Goal: Information Seeking & Learning: Check status

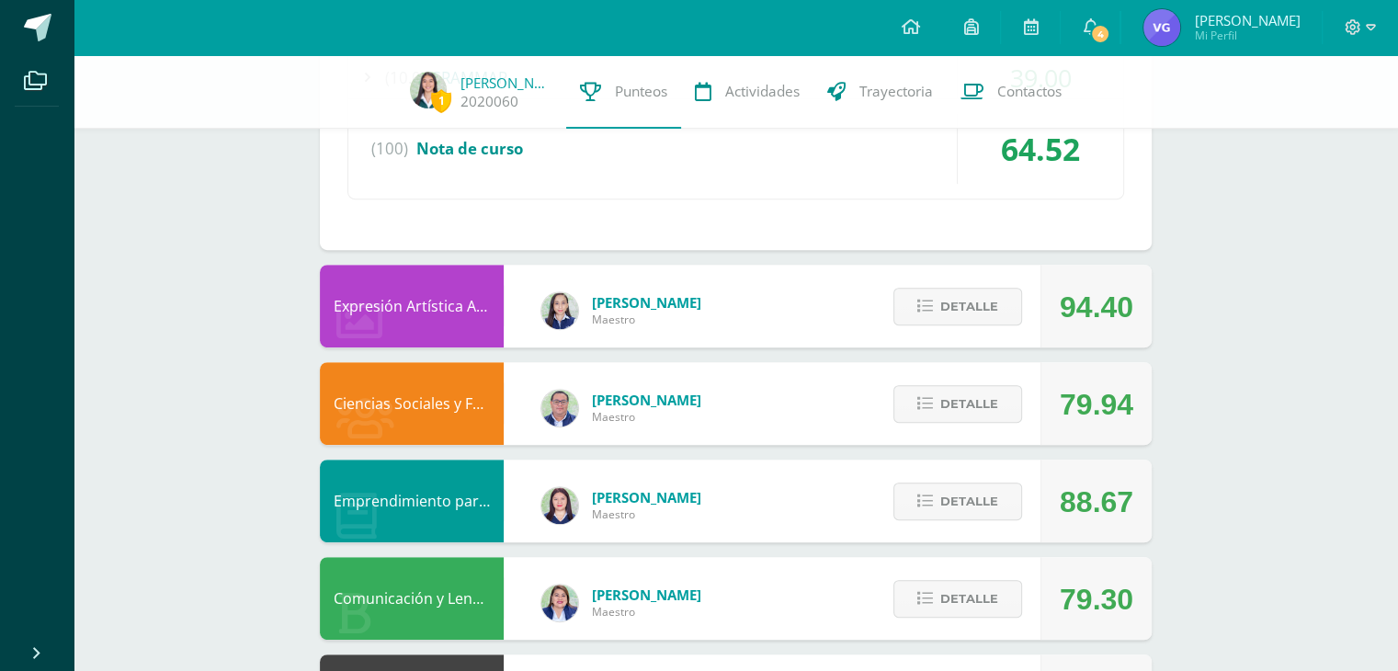
scroll to position [897, 0]
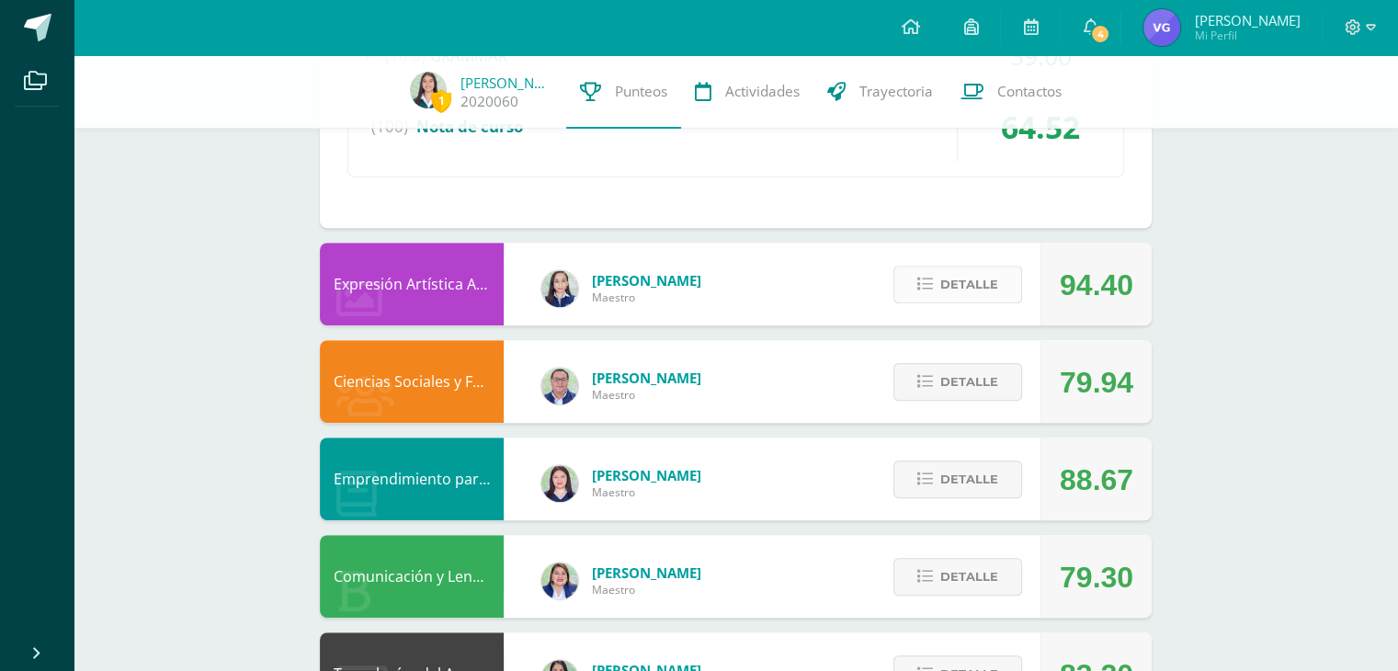
click at [953, 296] on span "Detalle" at bounding box center [970, 285] width 58 height 34
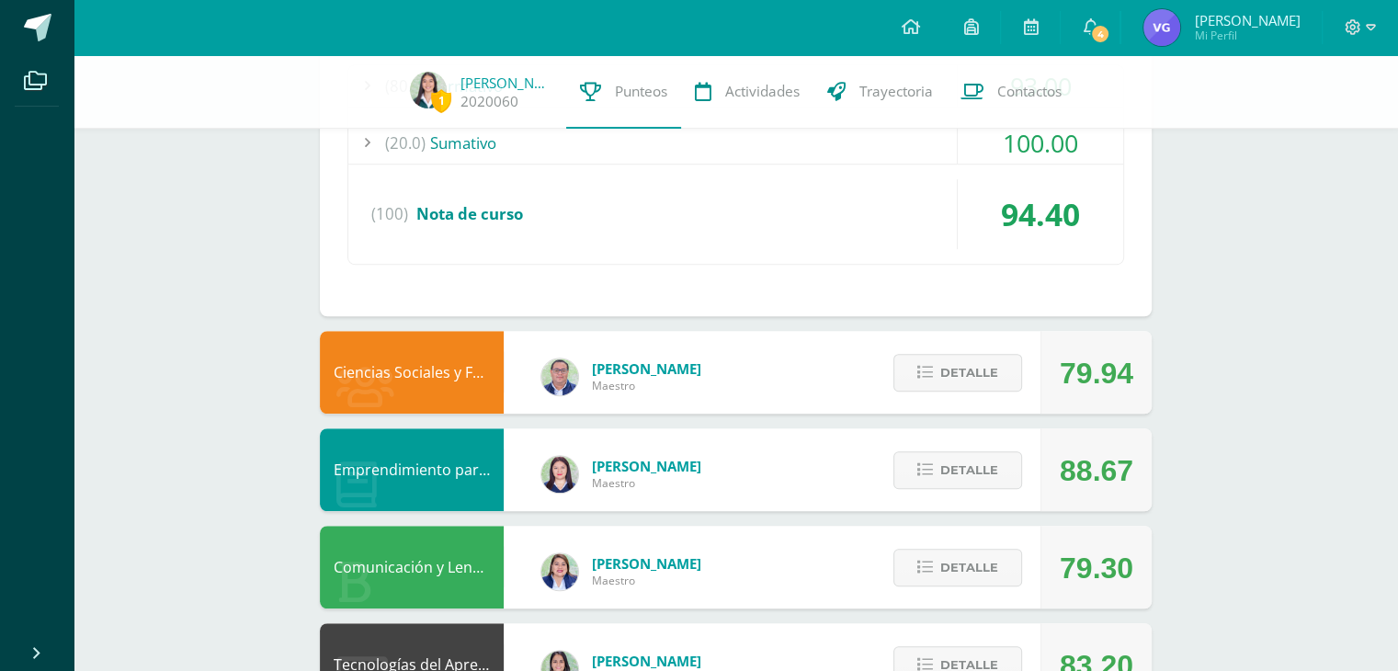
scroll to position [1263, 0]
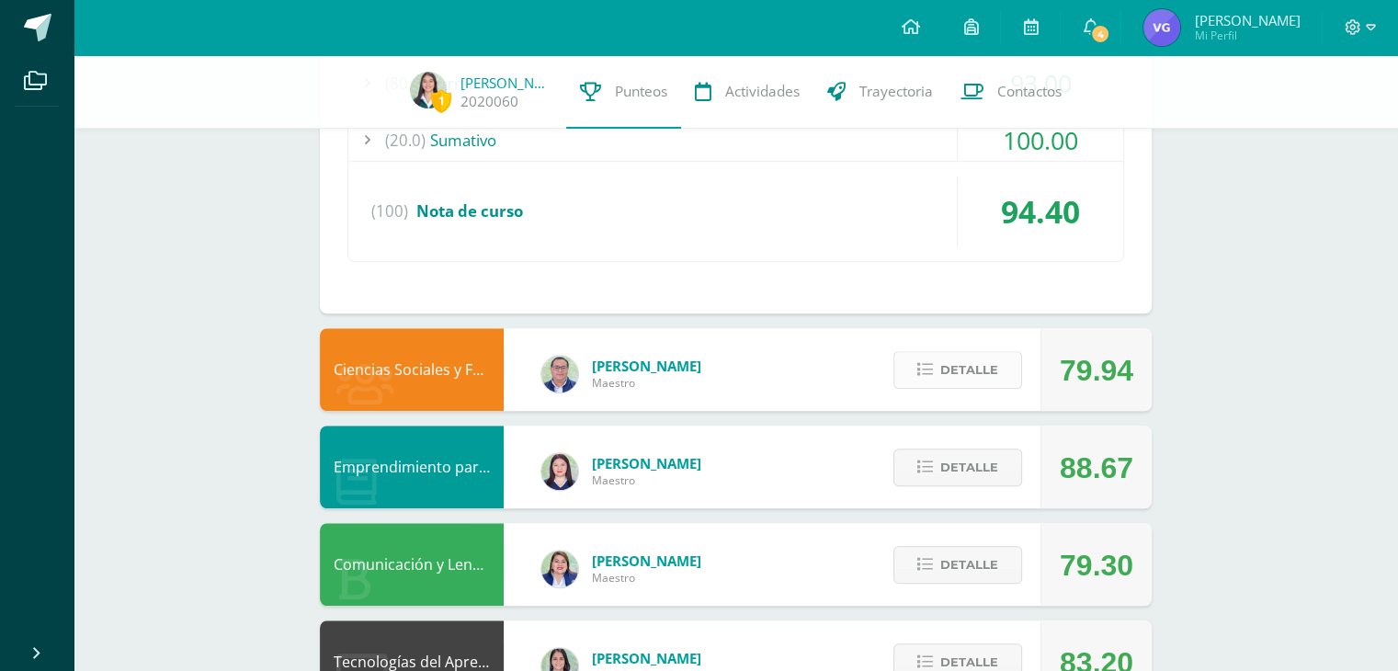
click at [953, 369] on span "Detalle" at bounding box center [970, 370] width 58 height 34
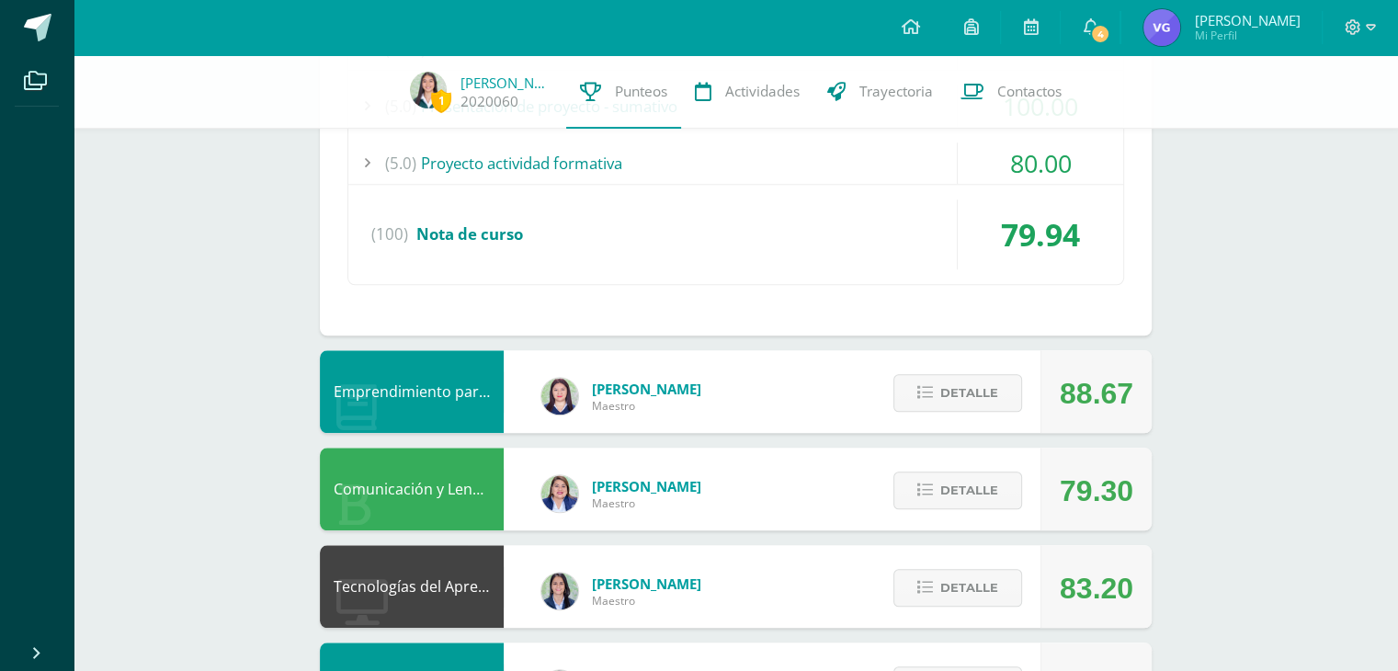
scroll to position [1822, 0]
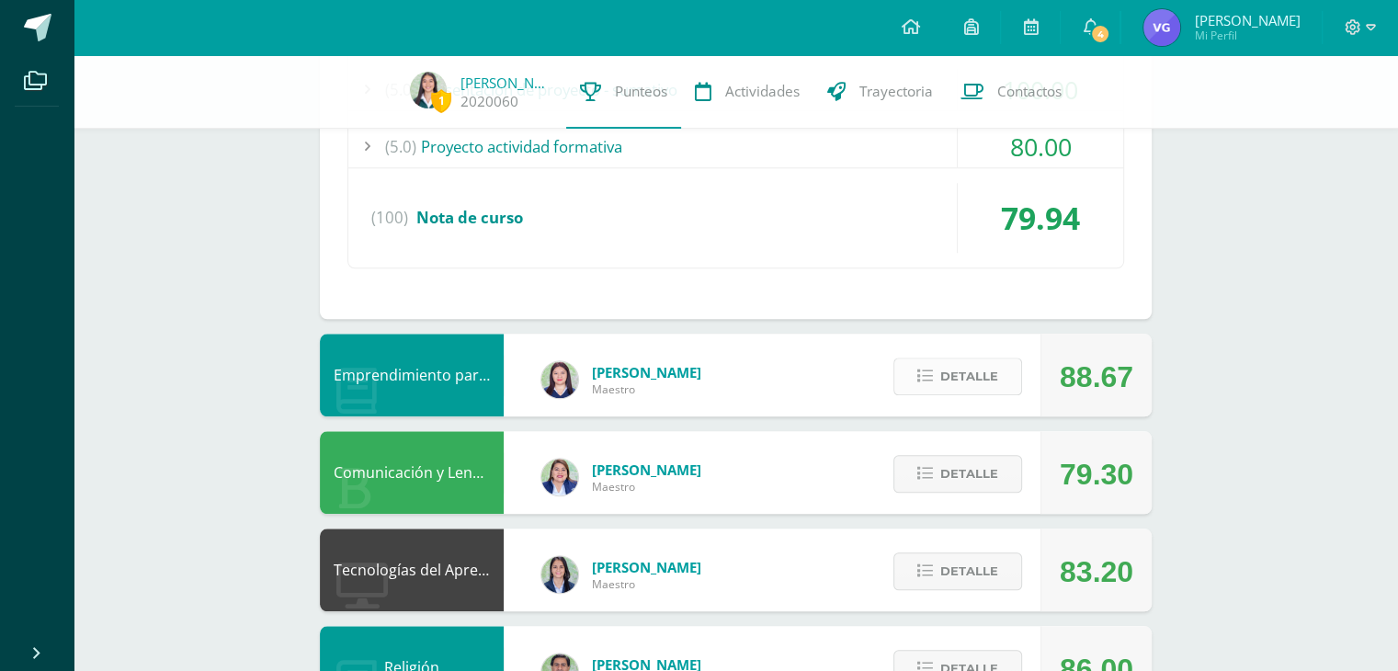
click at [949, 369] on span "Detalle" at bounding box center [970, 376] width 58 height 34
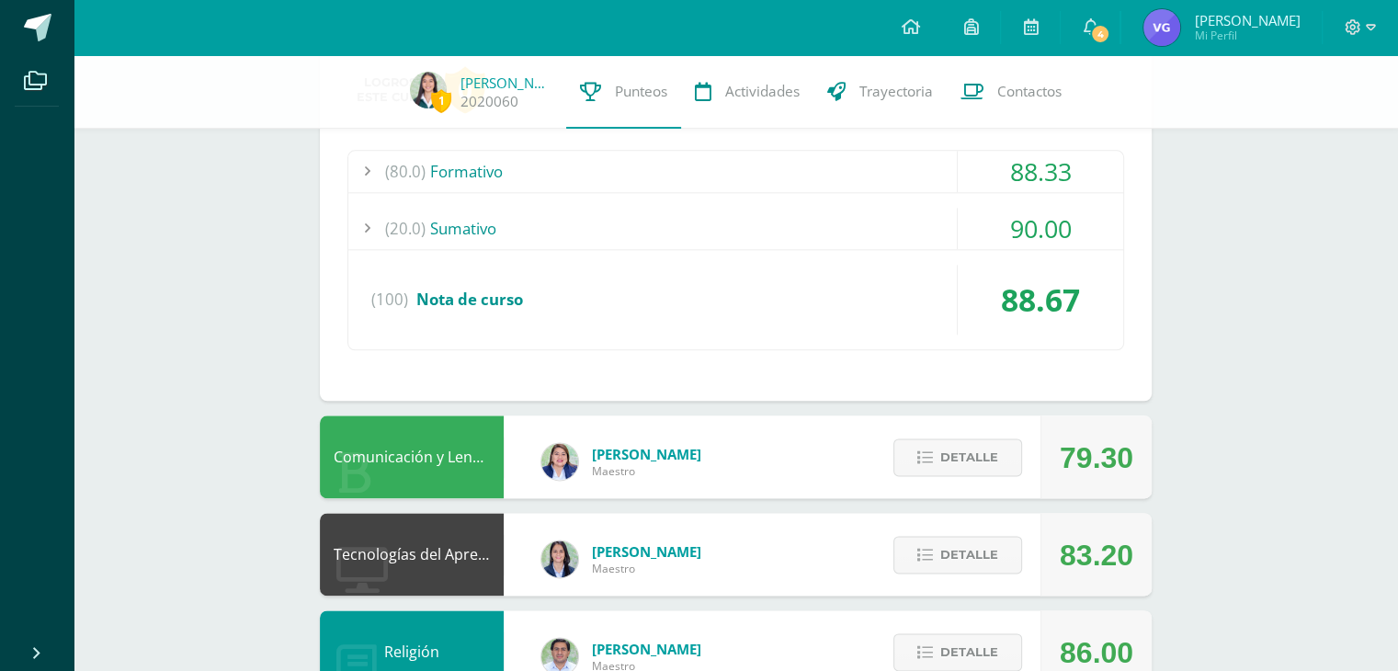
scroll to position [2208, 0]
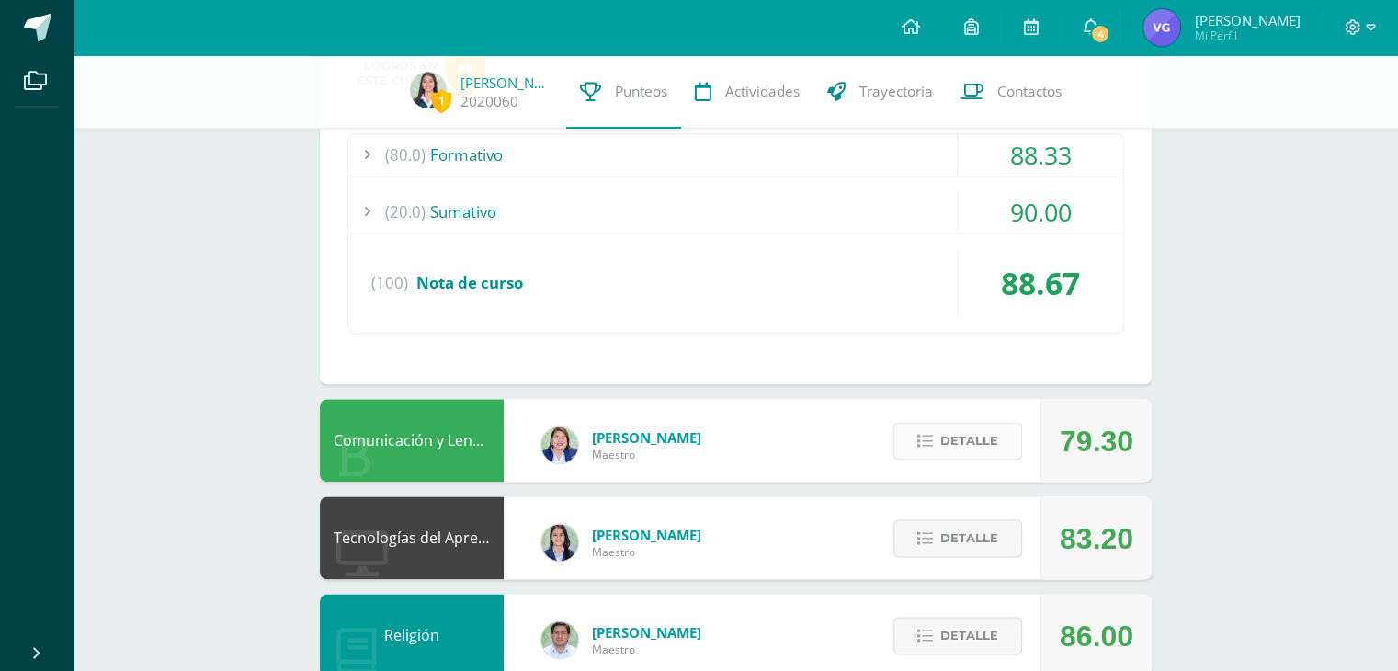
click at [976, 434] on span "Detalle" at bounding box center [970, 441] width 58 height 34
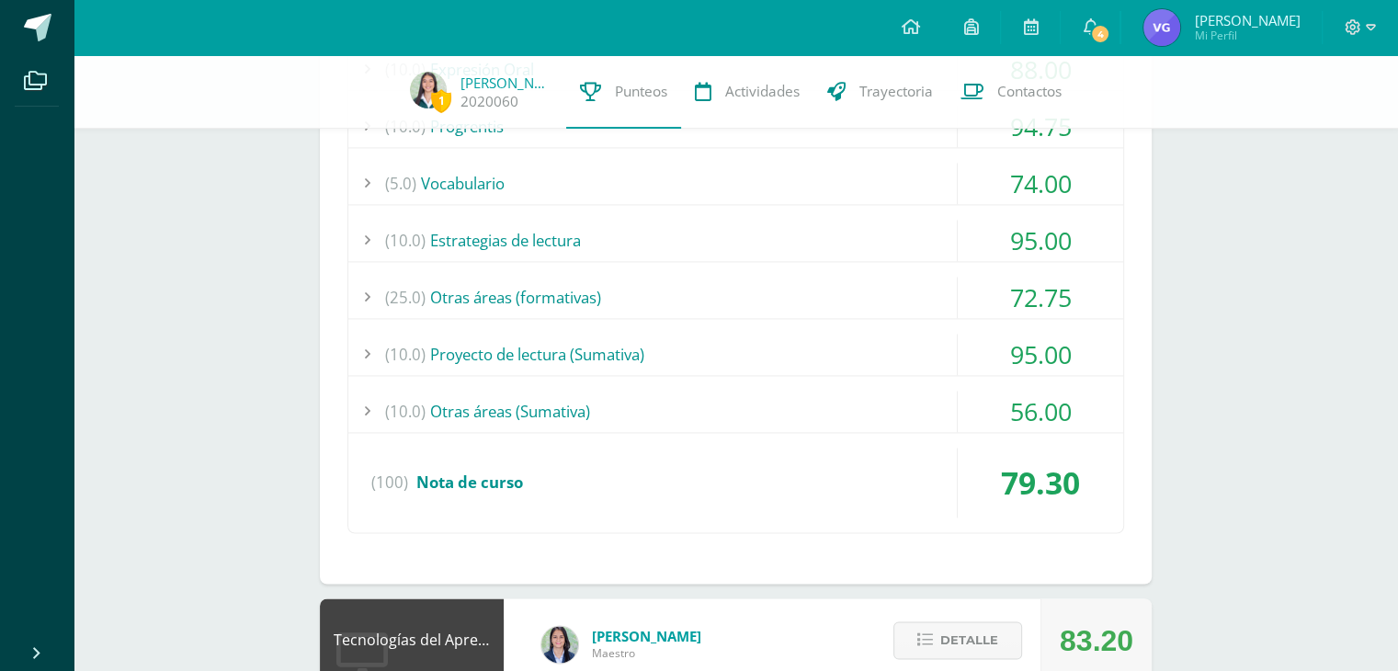
scroll to position [2802, 0]
click at [660, 395] on div "(10.0) Otras áreas (Sumativa)" at bounding box center [735, 411] width 775 height 41
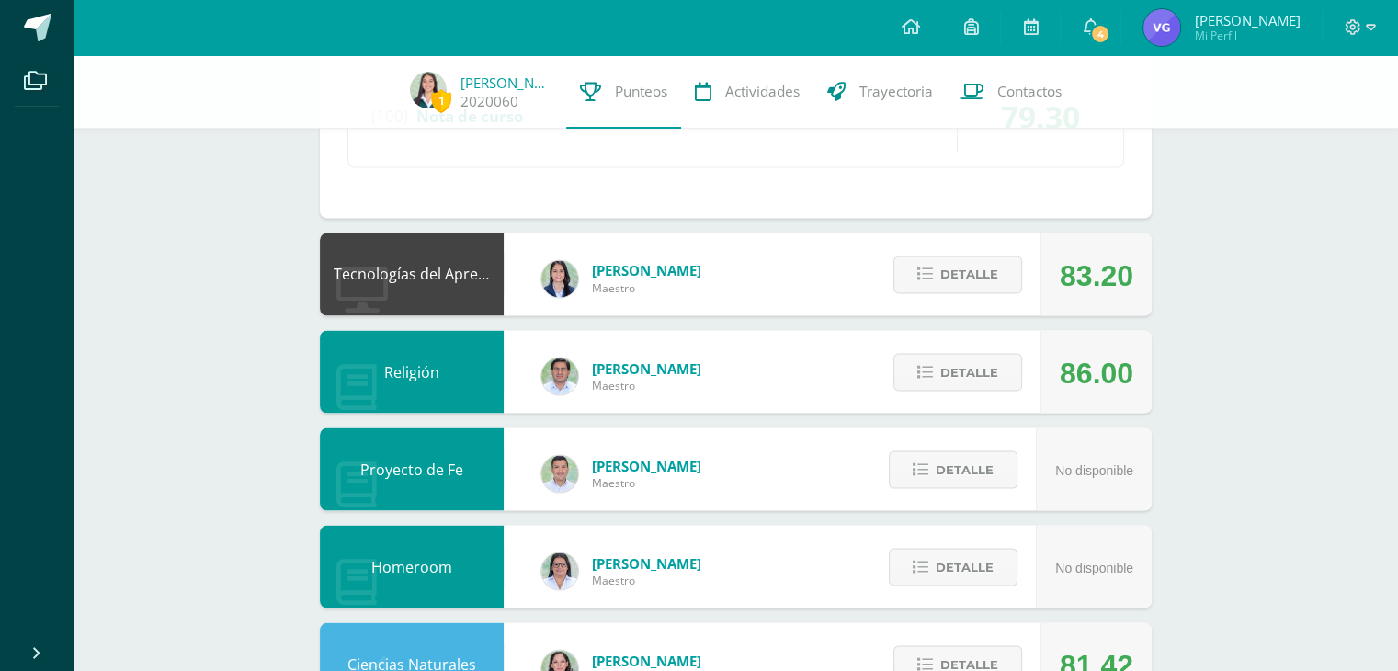
scroll to position [3218, 0]
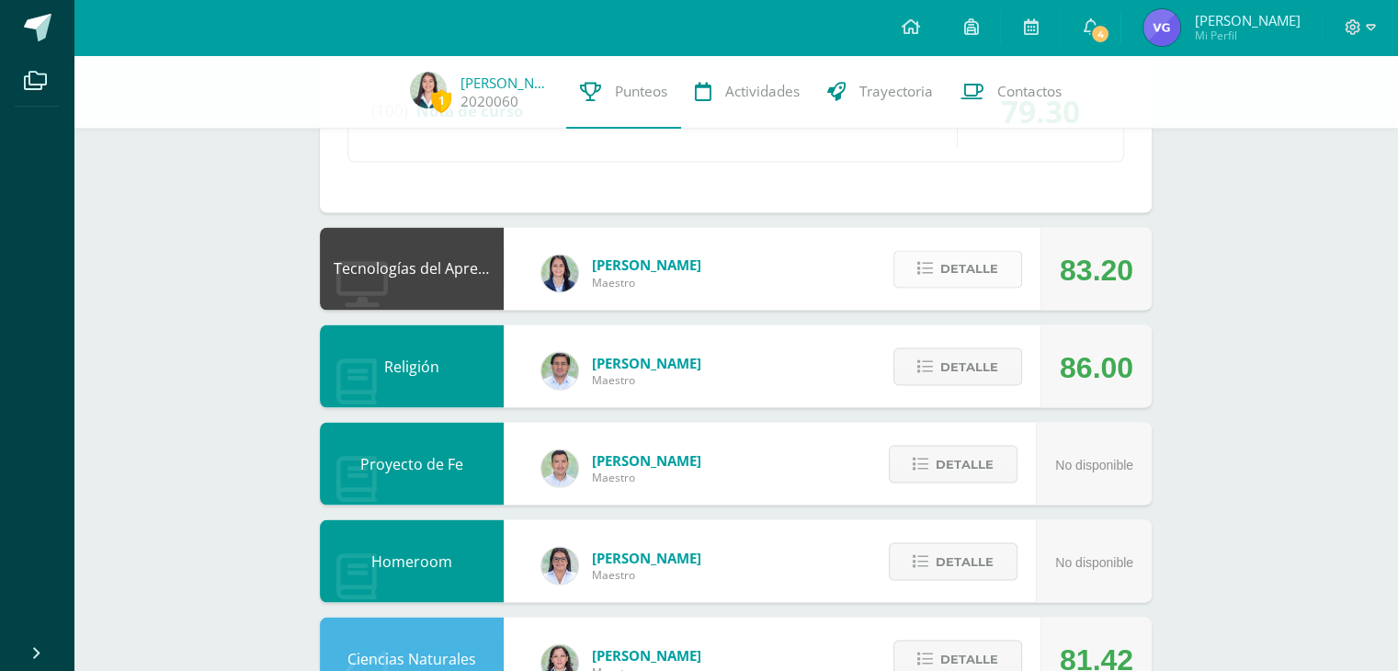
click at [978, 266] on span "Detalle" at bounding box center [970, 269] width 58 height 34
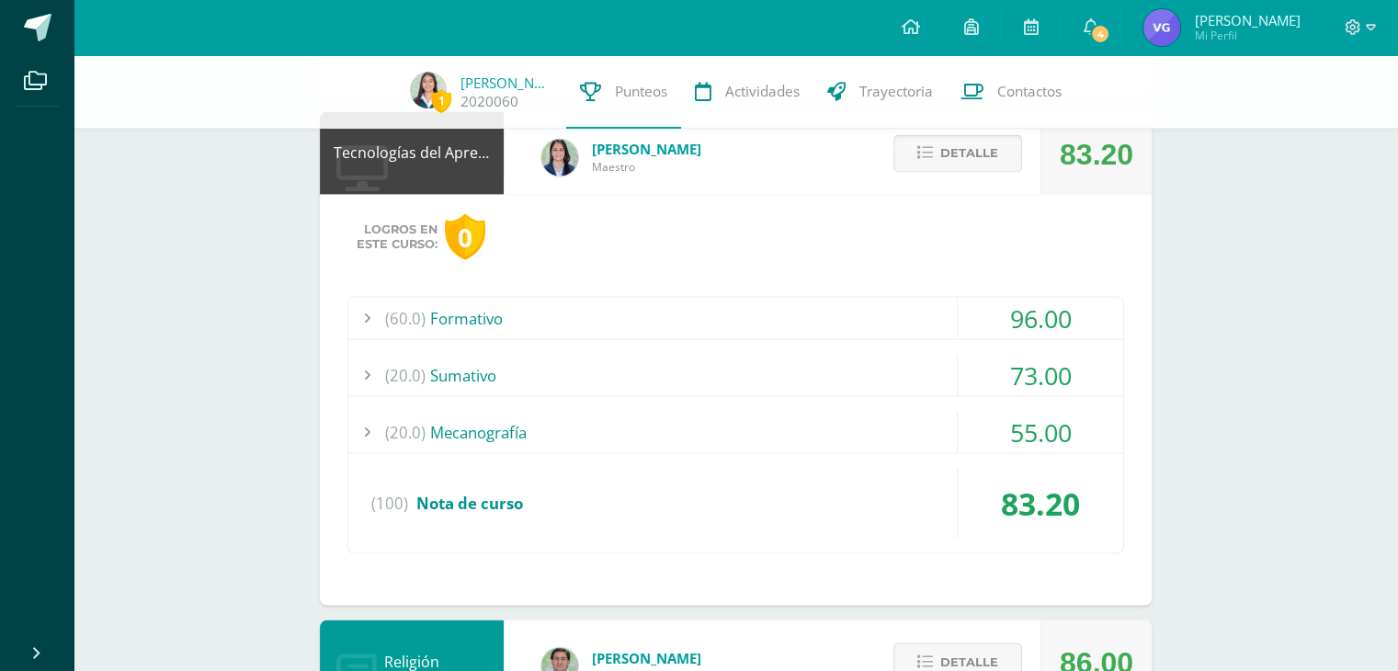
scroll to position [3378, 0]
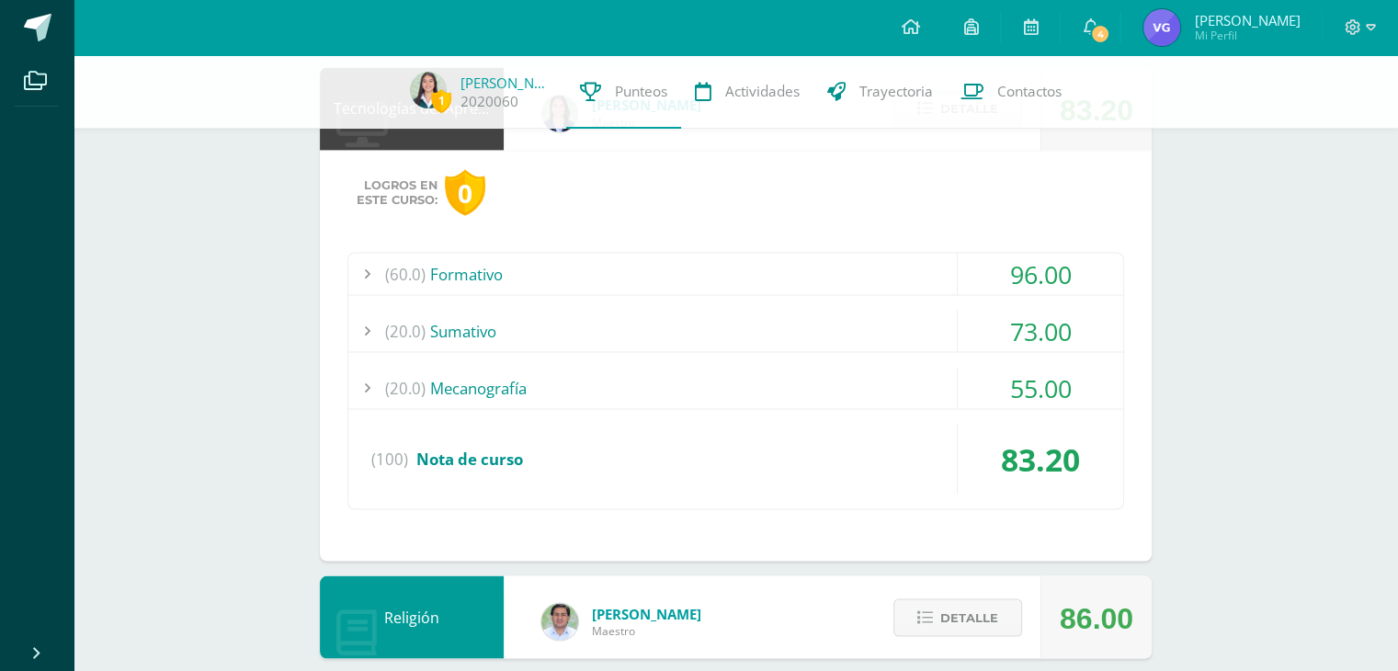
click at [1005, 394] on div "55.00" at bounding box center [1040, 387] width 165 height 41
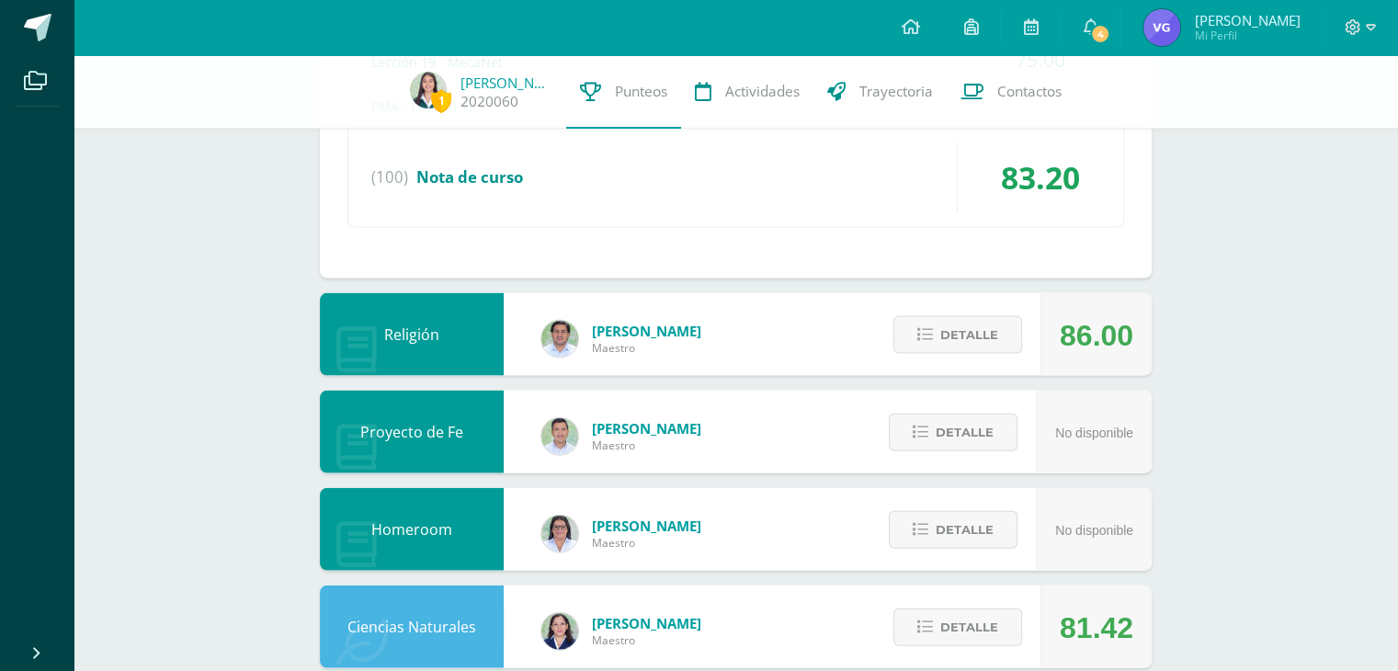
scroll to position [3982, 0]
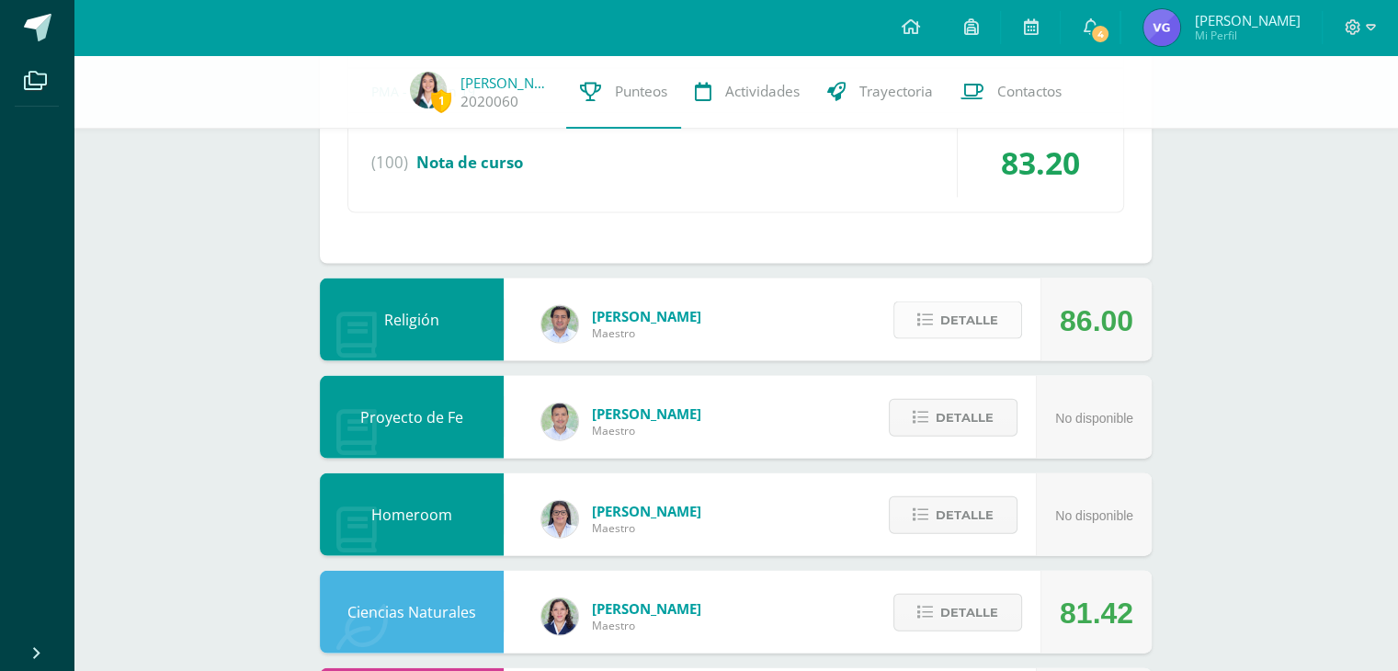
click at [959, 302] on button "Detalle" at bounding box center [958, 321] width 129 height 38
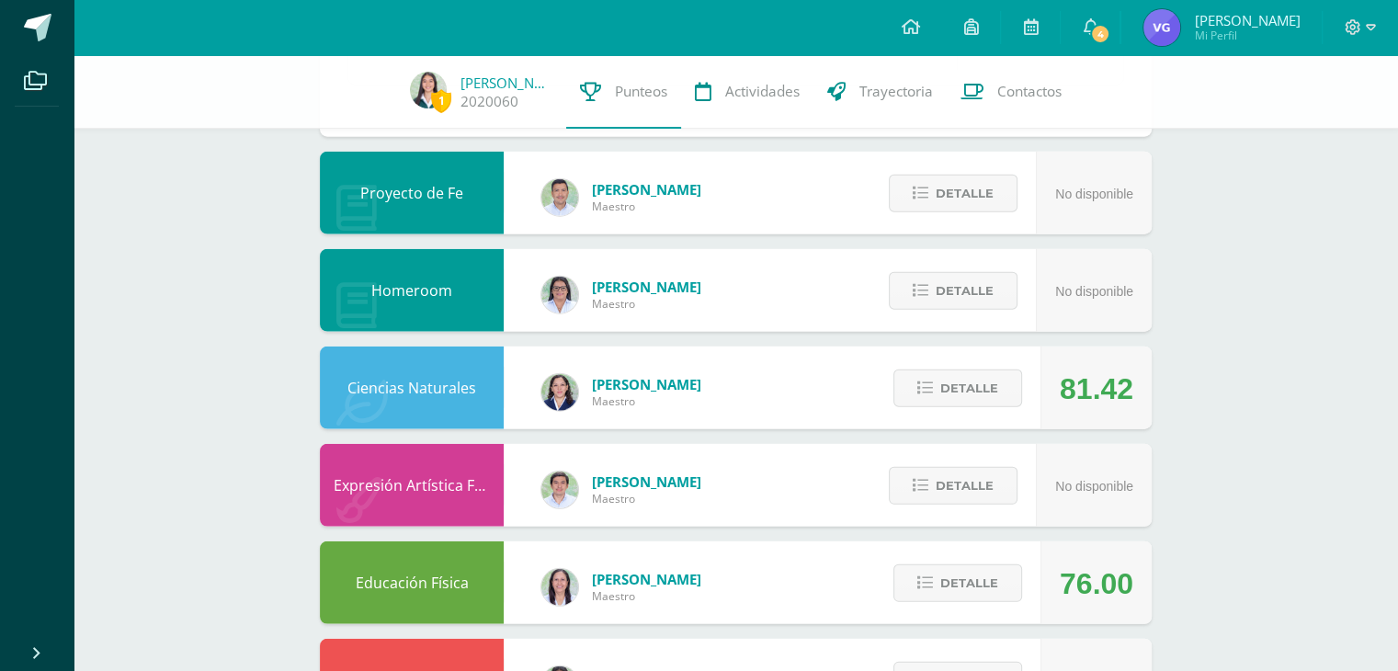
scroll to position [4562, 0]
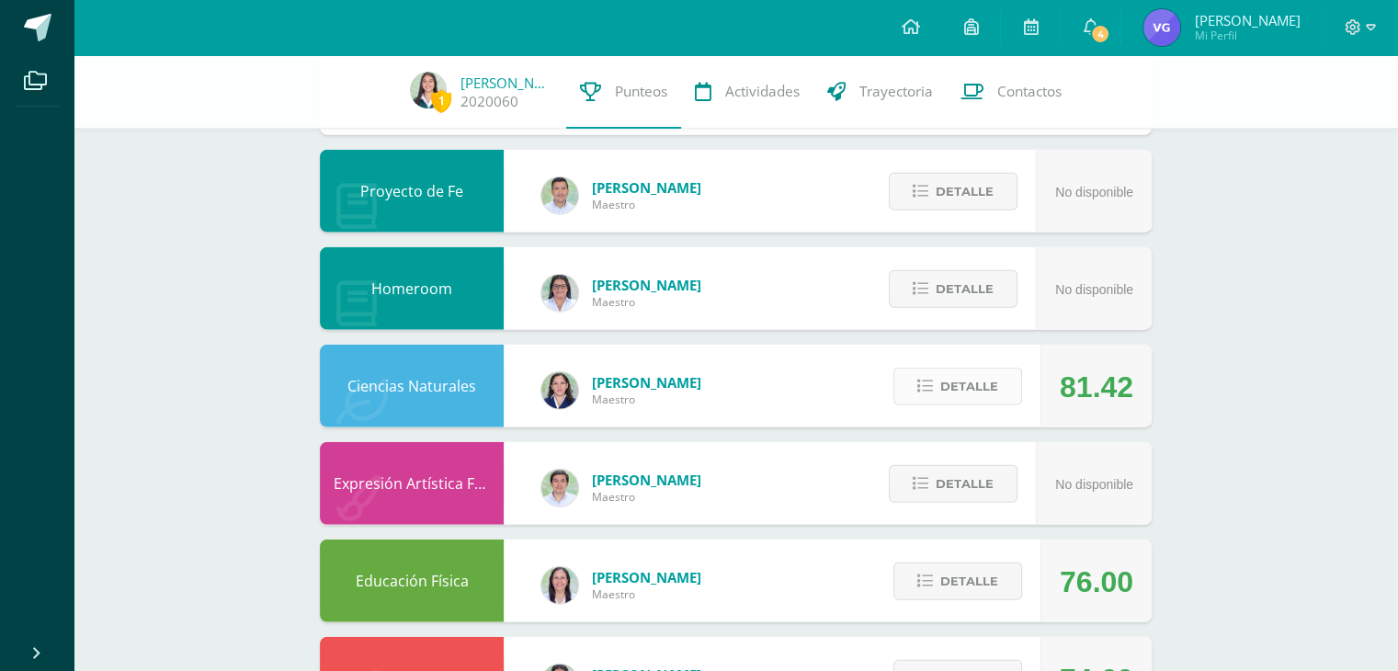
click at [943, 370] on span "Detalle" at bounding box center [970, 387] width 58 height 34
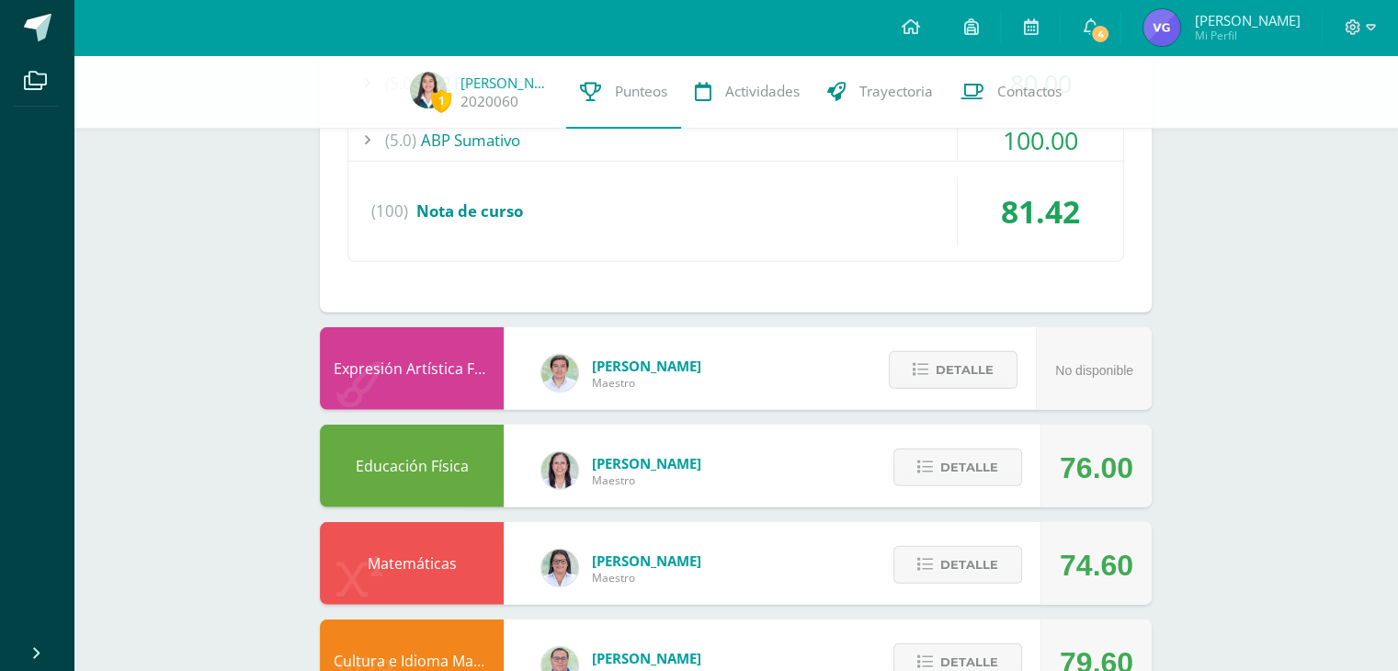
scroll to position [5266, 0]
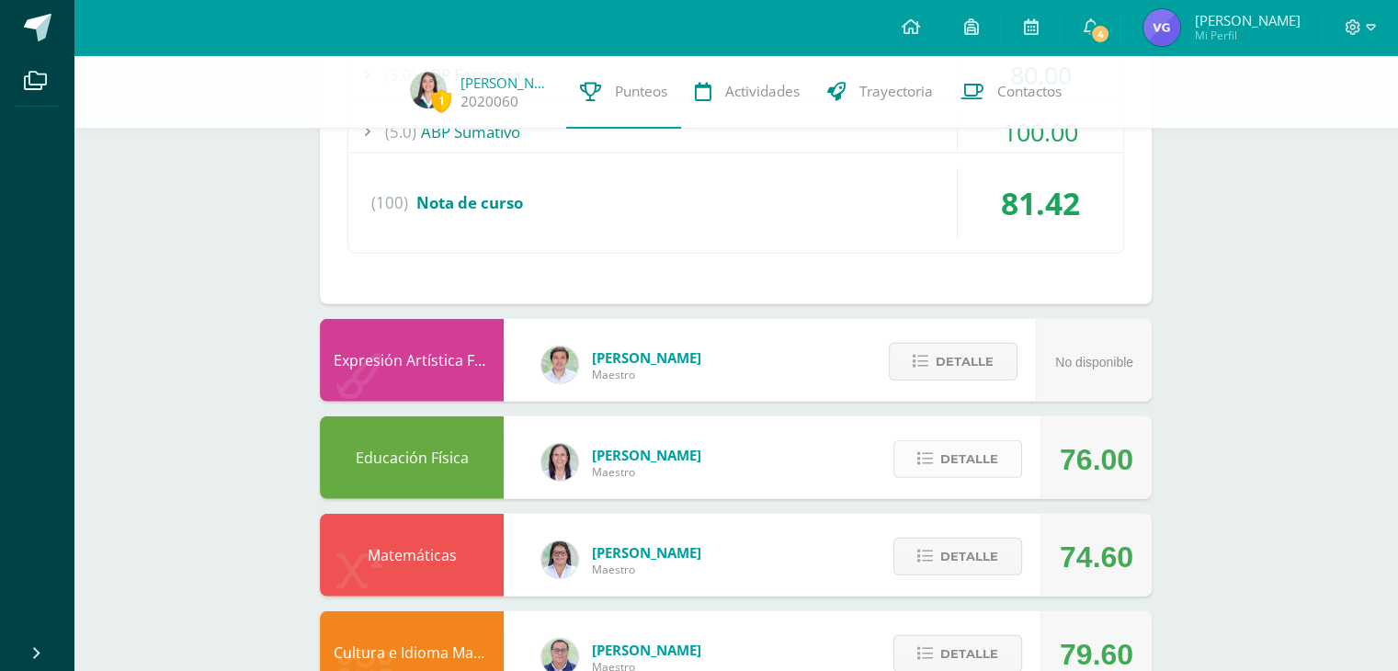
click at [947, 444] on span "Detalle" at bounding box center [970, 459] width 58 height 34
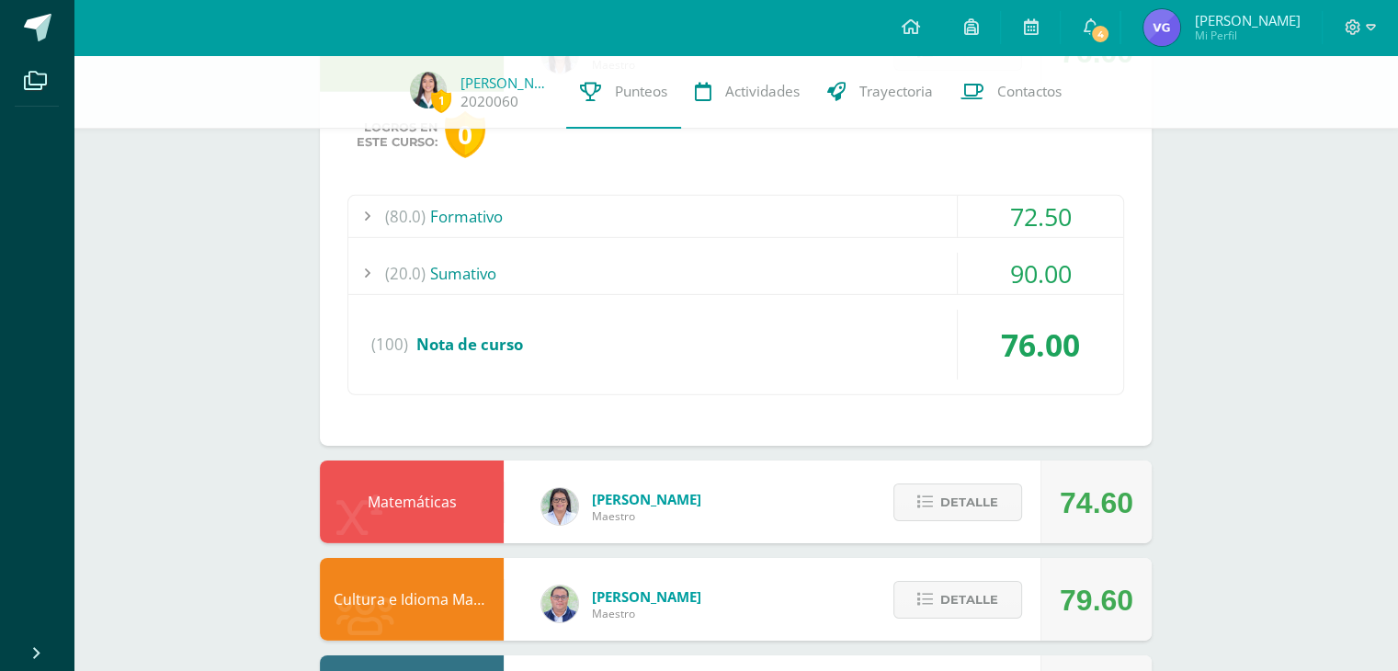
scroll to position [5765, 0]
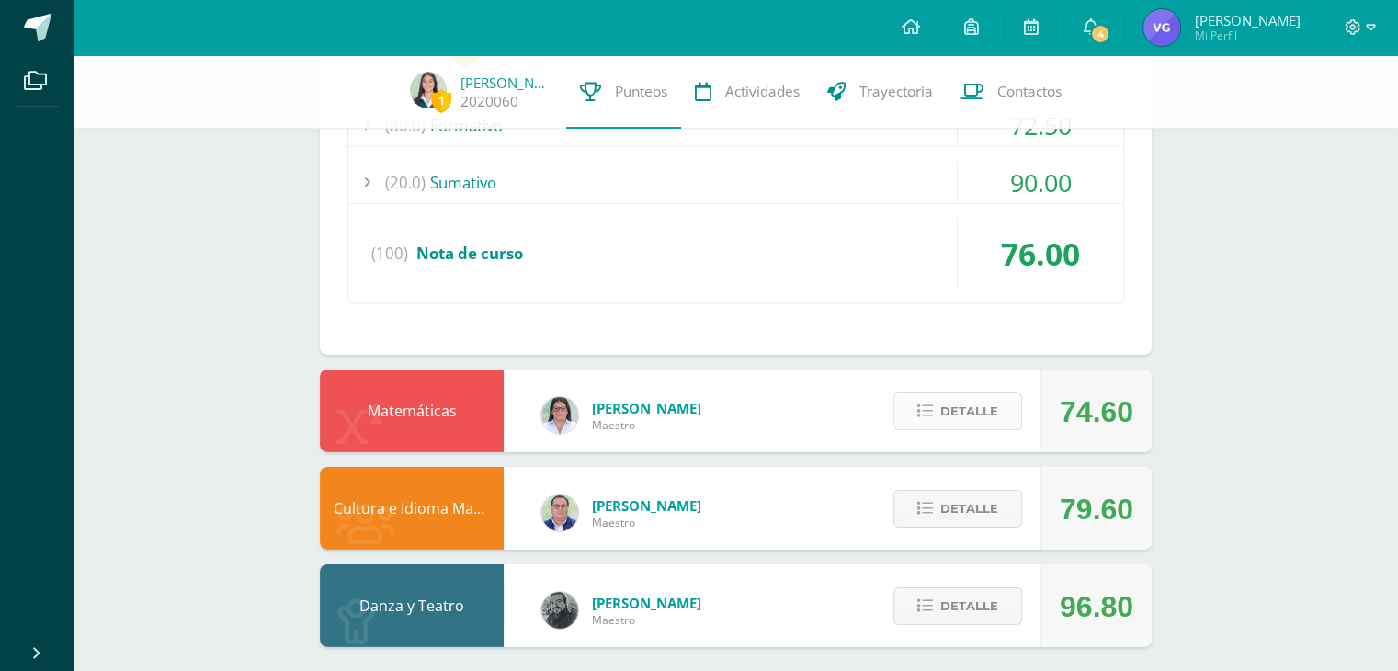
click at [940, 409] on button "Detalle" at bounding box center [958, 412] width 129 height 38
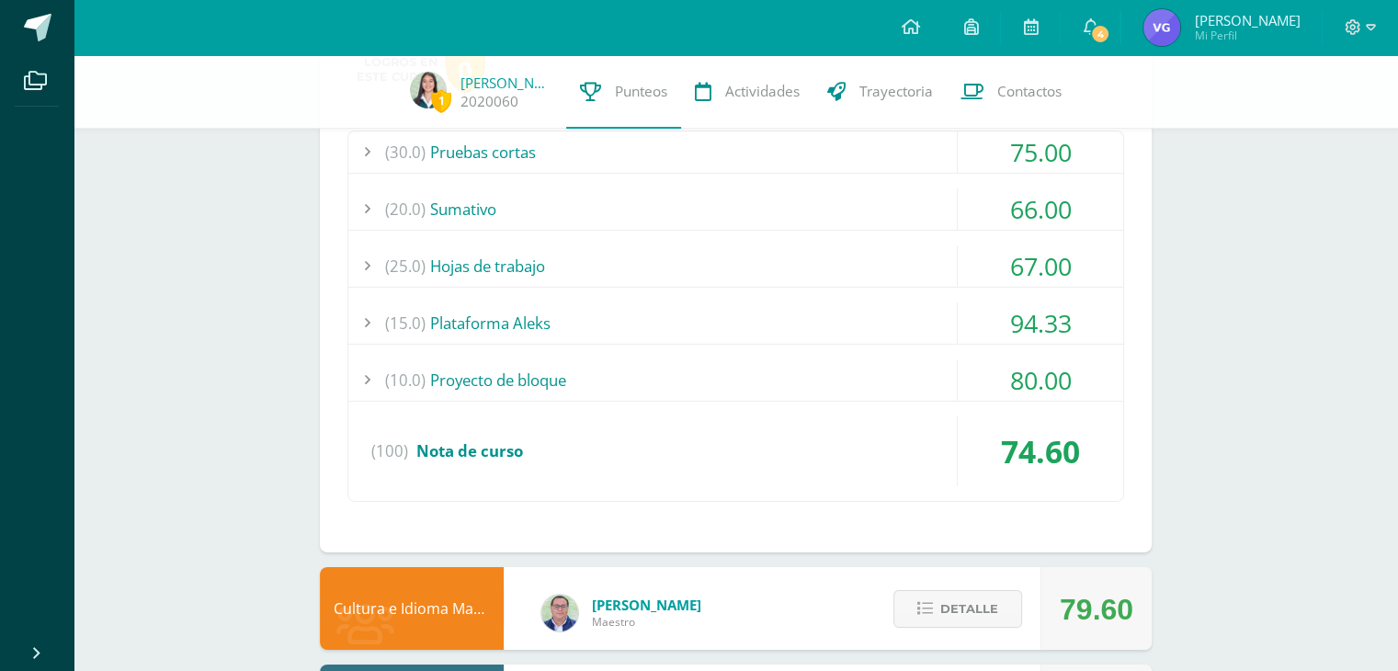
scroll to position [6288, 0]
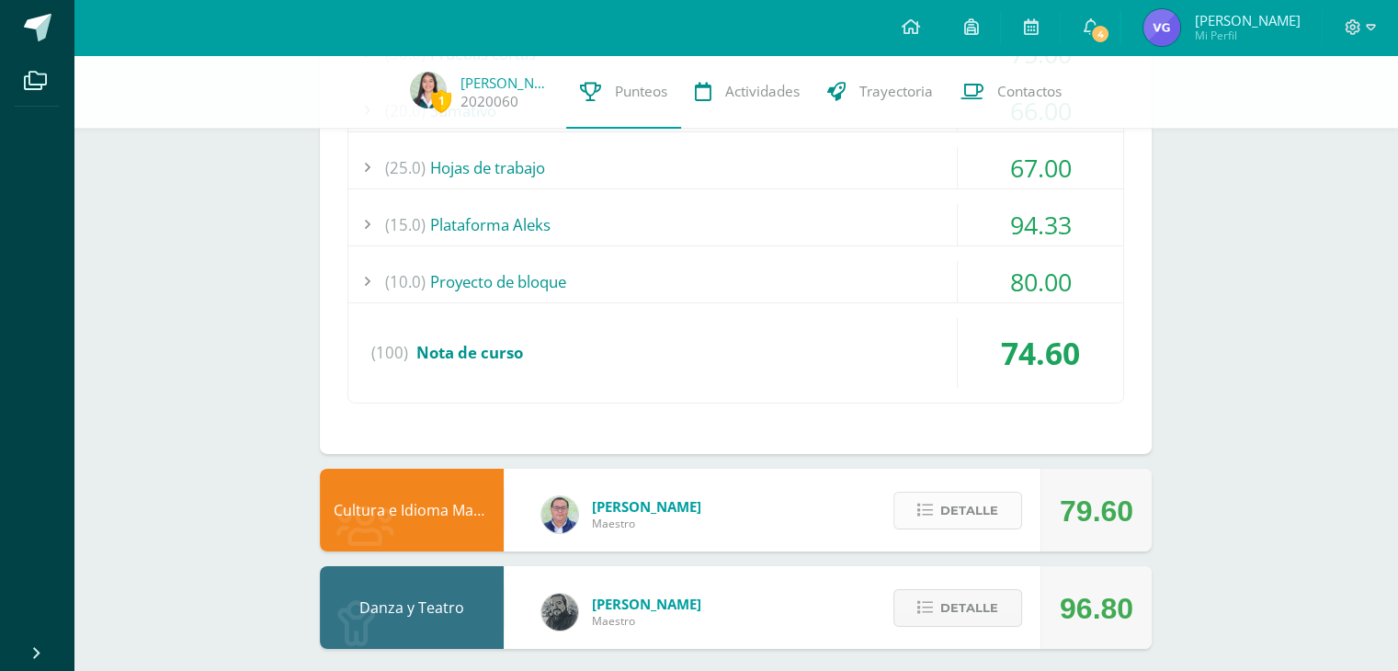
click at [989, 497] on span "Detalle" at bounding box center [970, 511] width 58 height 34
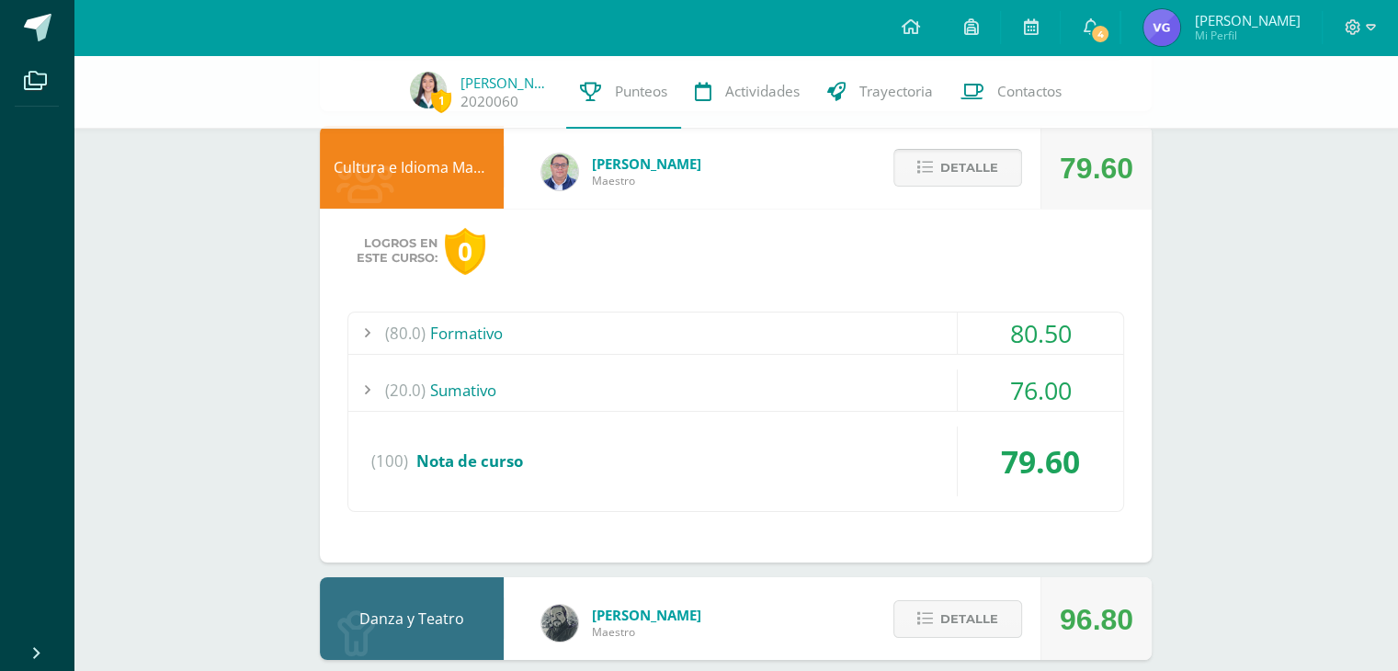
scroll to position [6641, 0]
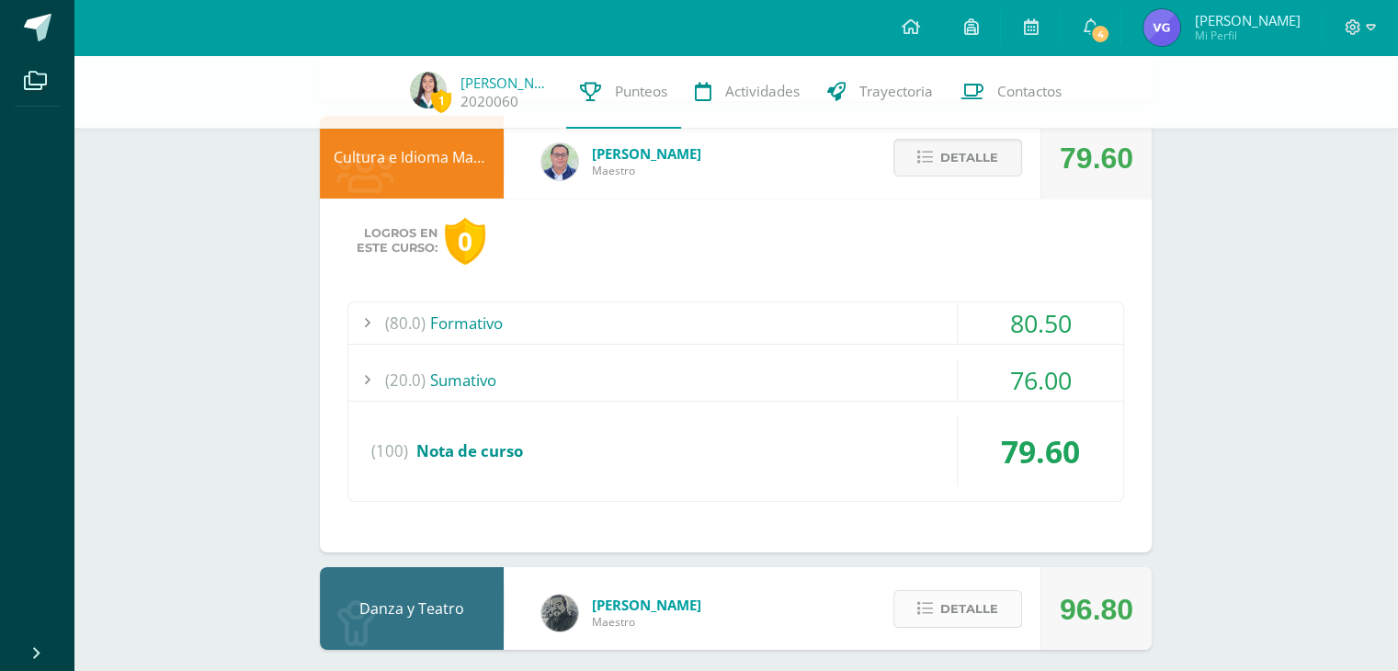
click at [974, 592] on span "Detalle" at bounding box center [970, 609] width 58 height 34
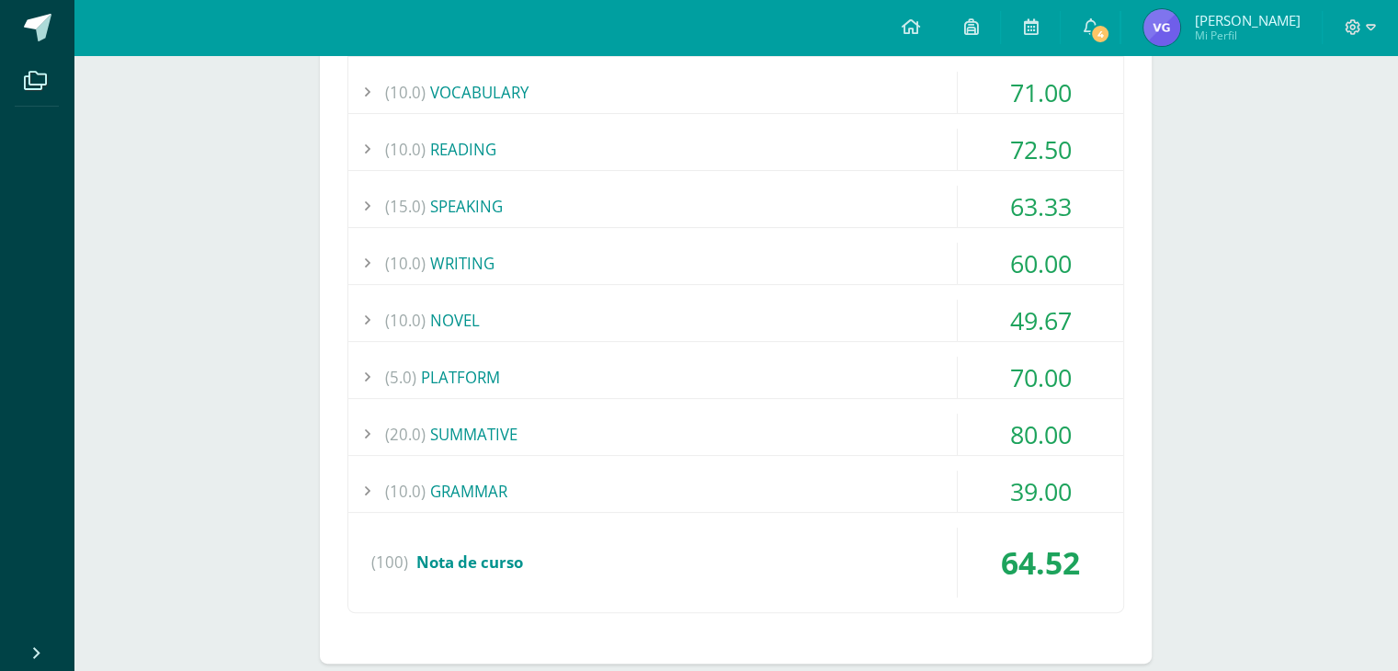
scroll to position [0, 0]
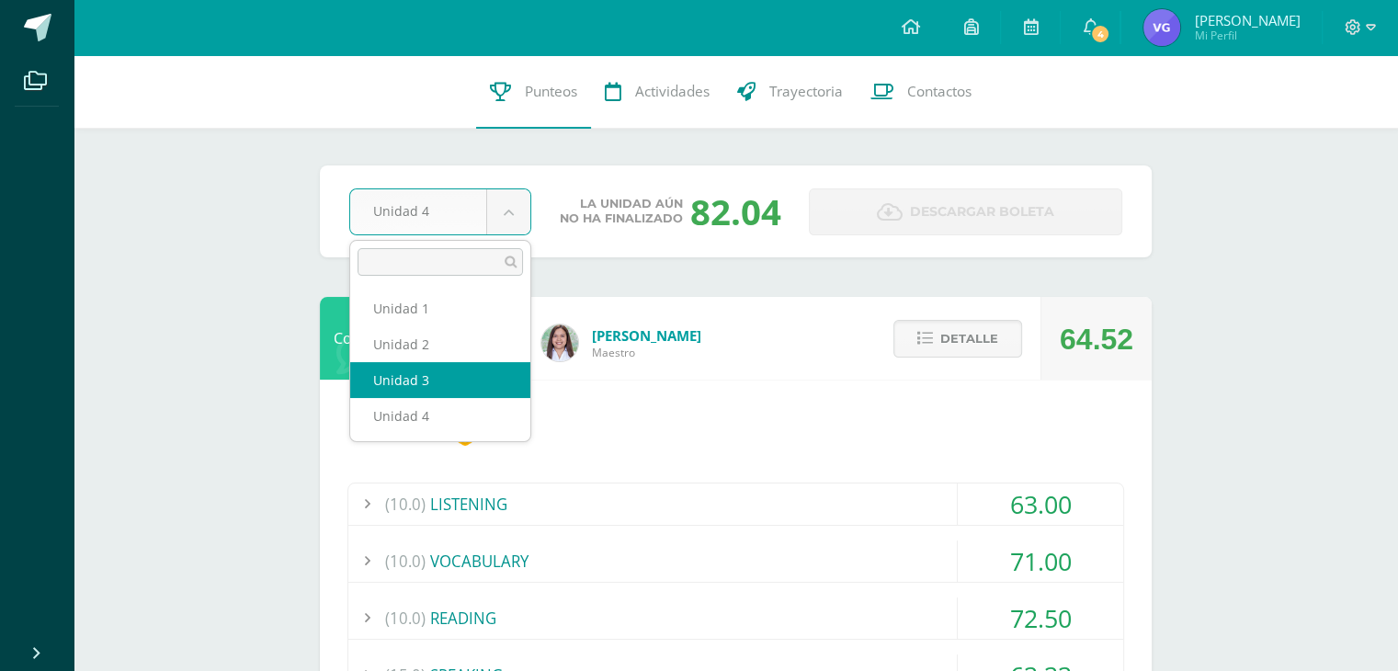
select select "Unidad 3"
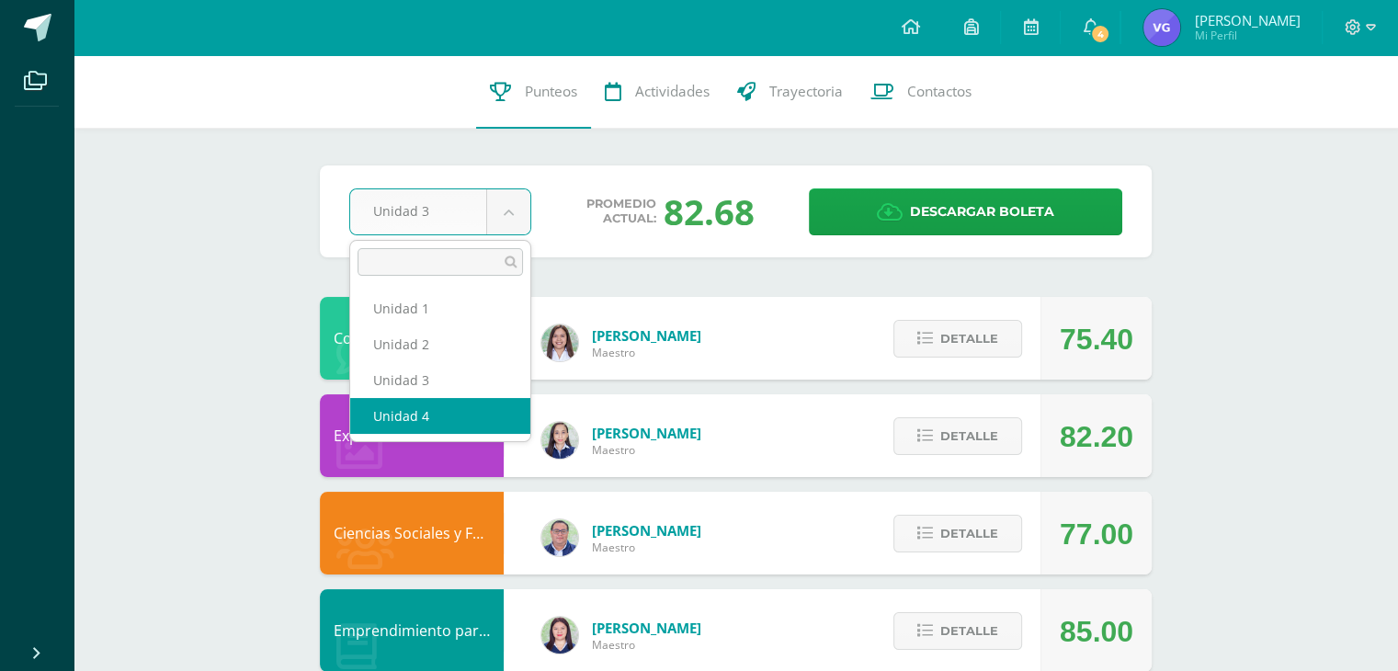
select select "Unidad 4"
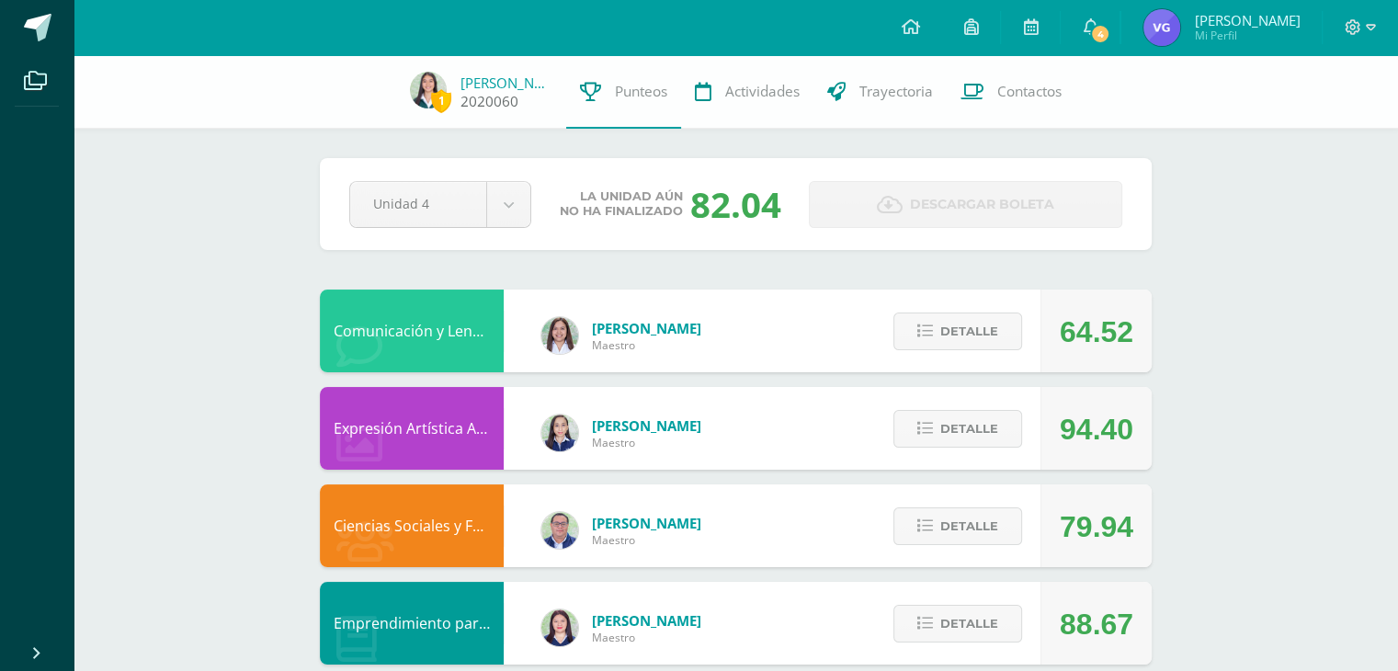
click at [447, 82] on img at bounding box center [428, 90] width 37 height 37
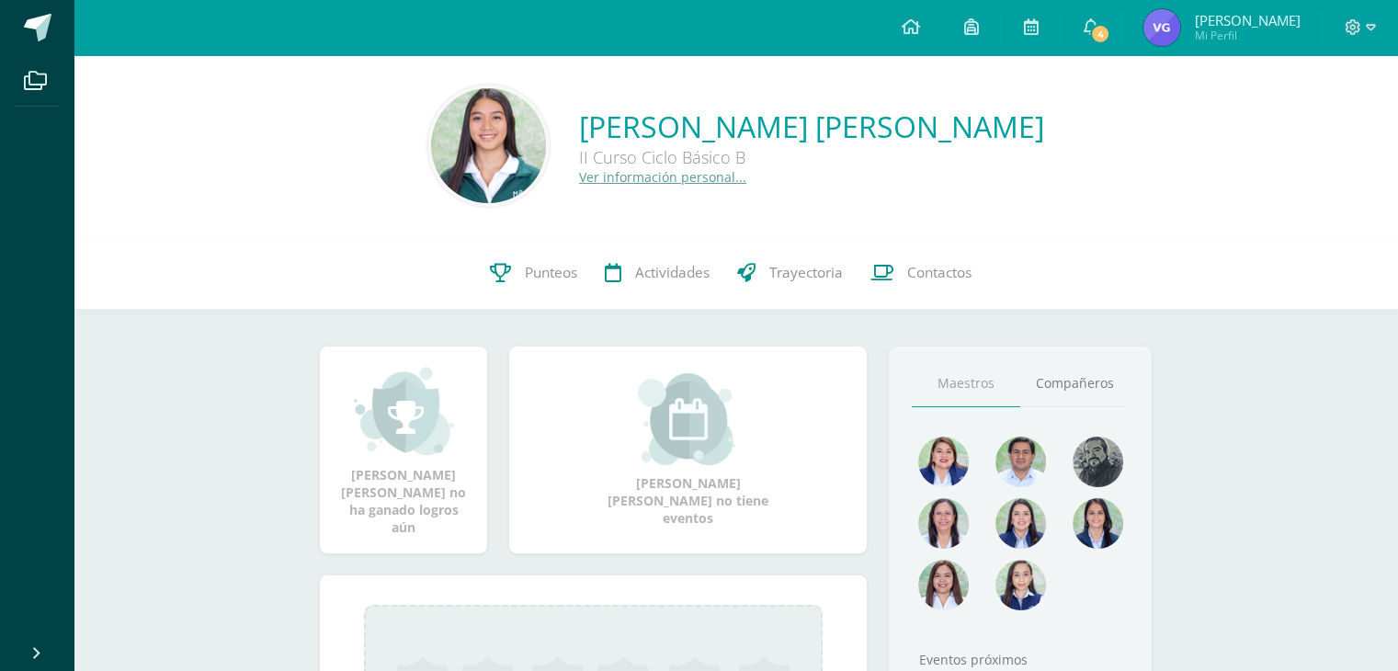
click at [1168, 23] on link "Victor Roberto Mi Perfil" at bounding box center [1222, 27] width 200 height 55
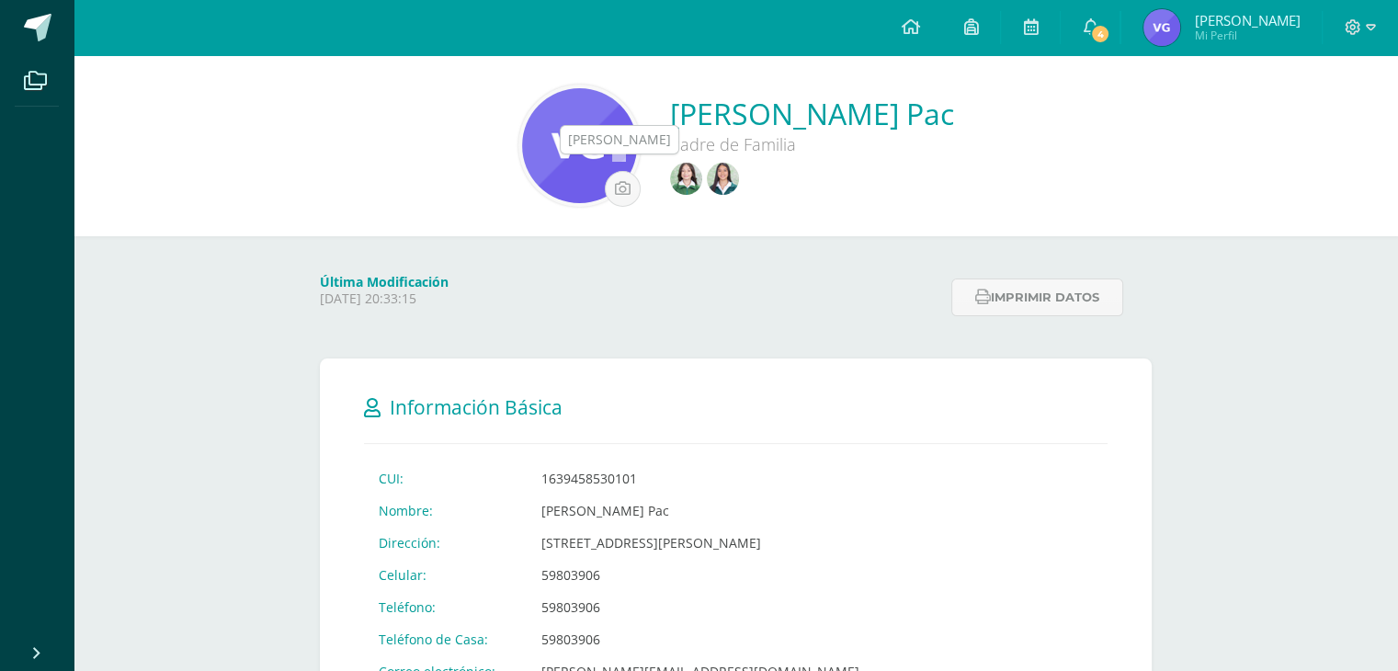
click at [670, 181] on img at bounding box center [686, 179] width 32 height 32
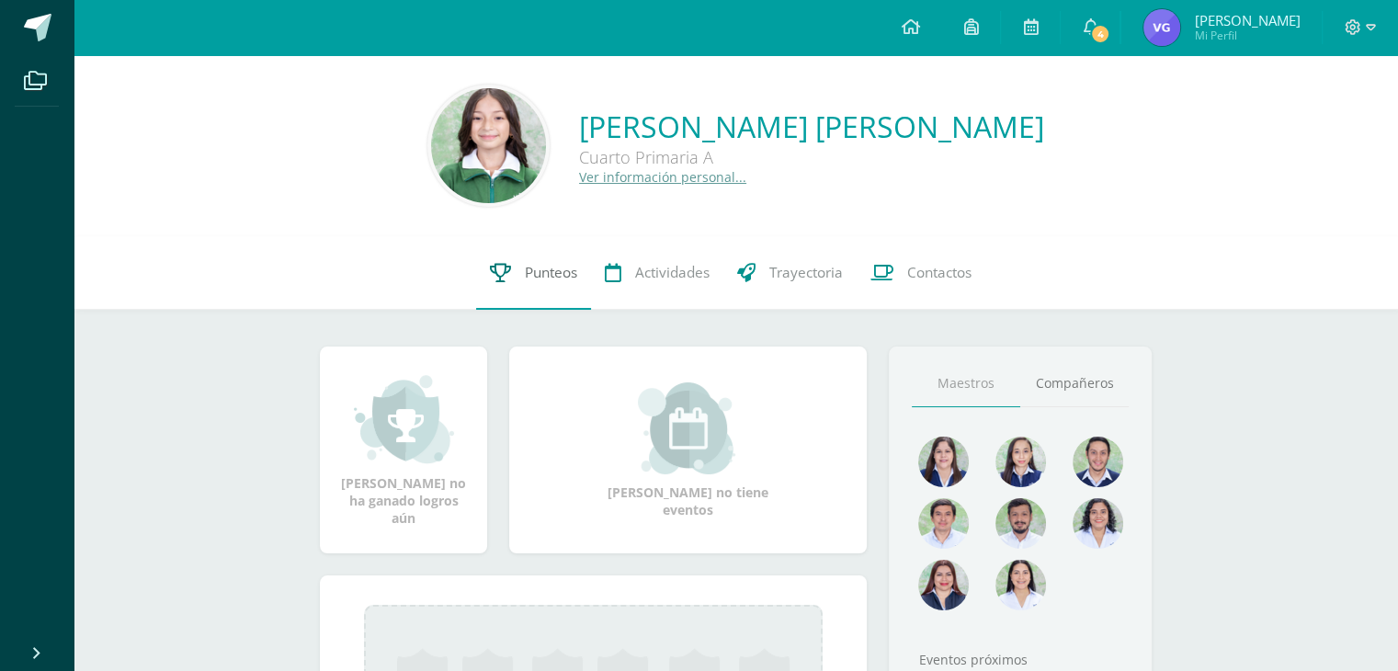
click at [542, 298] on link "Punteos" at bounding box center [533, 273] width 115 height 74
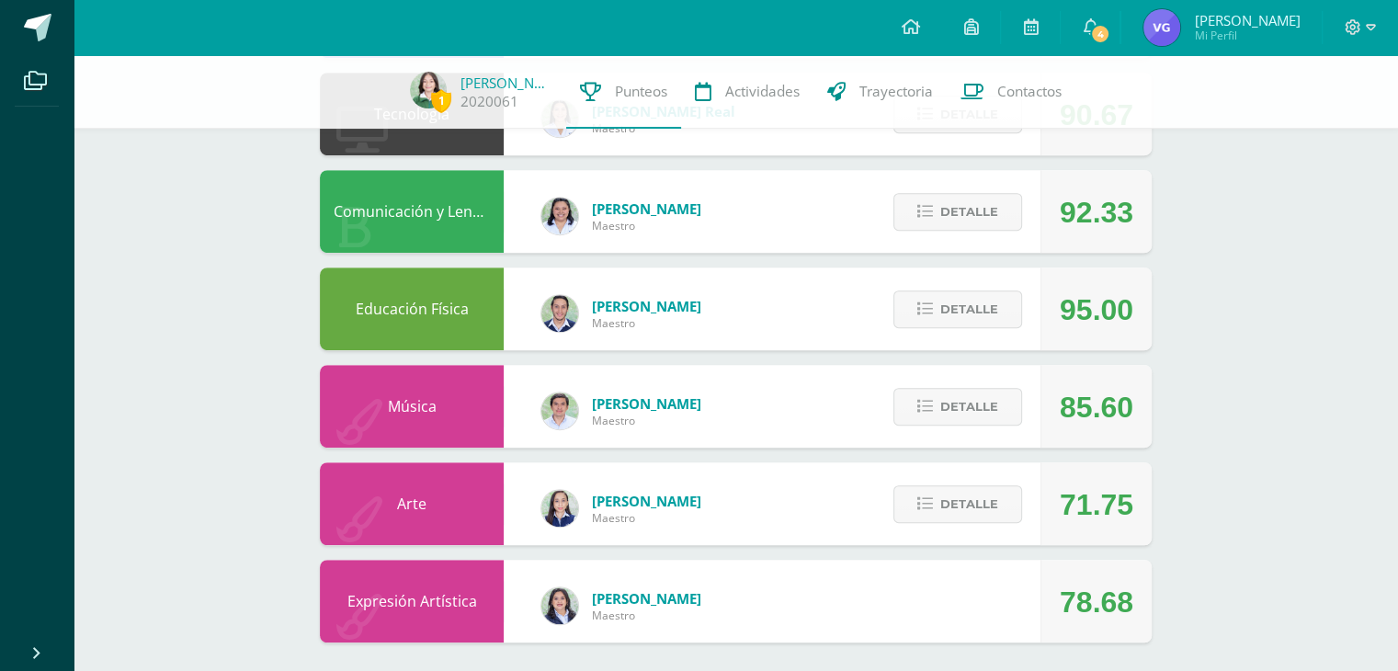
scroll to position [997, 0]
click at [987, 302] on span "Detalle" at bounding box center [970, 309] width 58 height 34
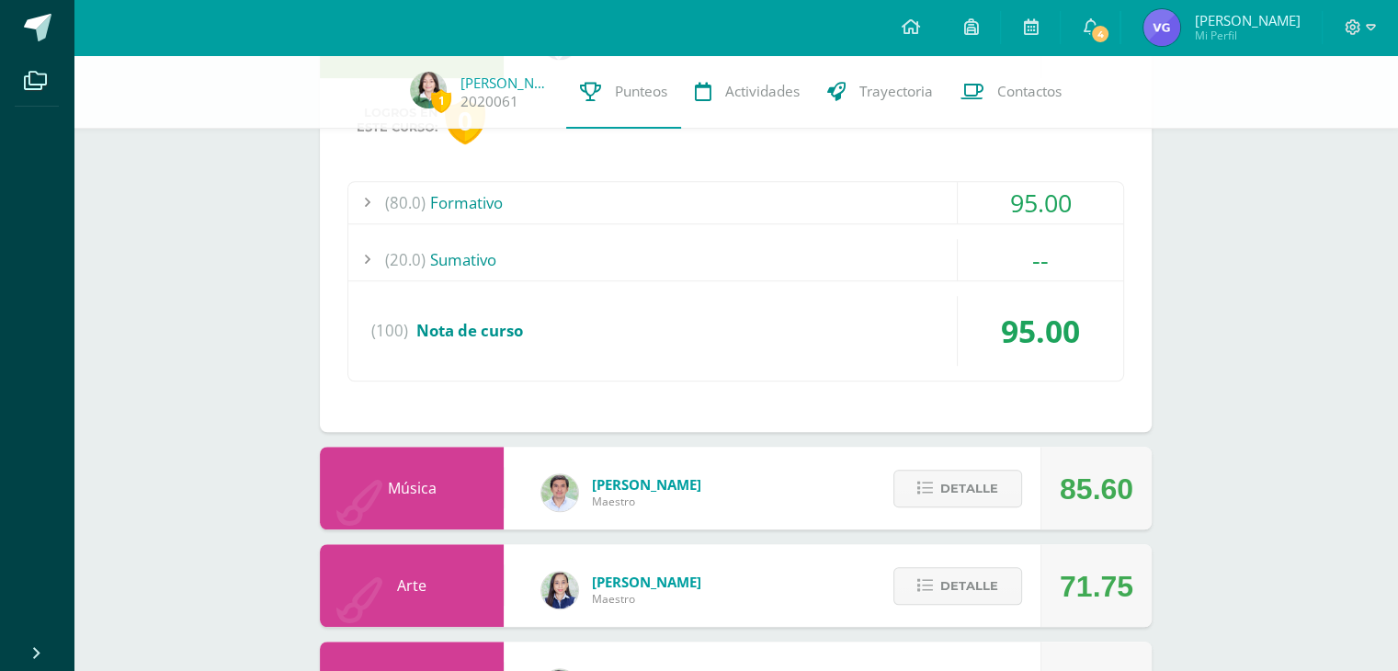
scroll to position [1358, 0]
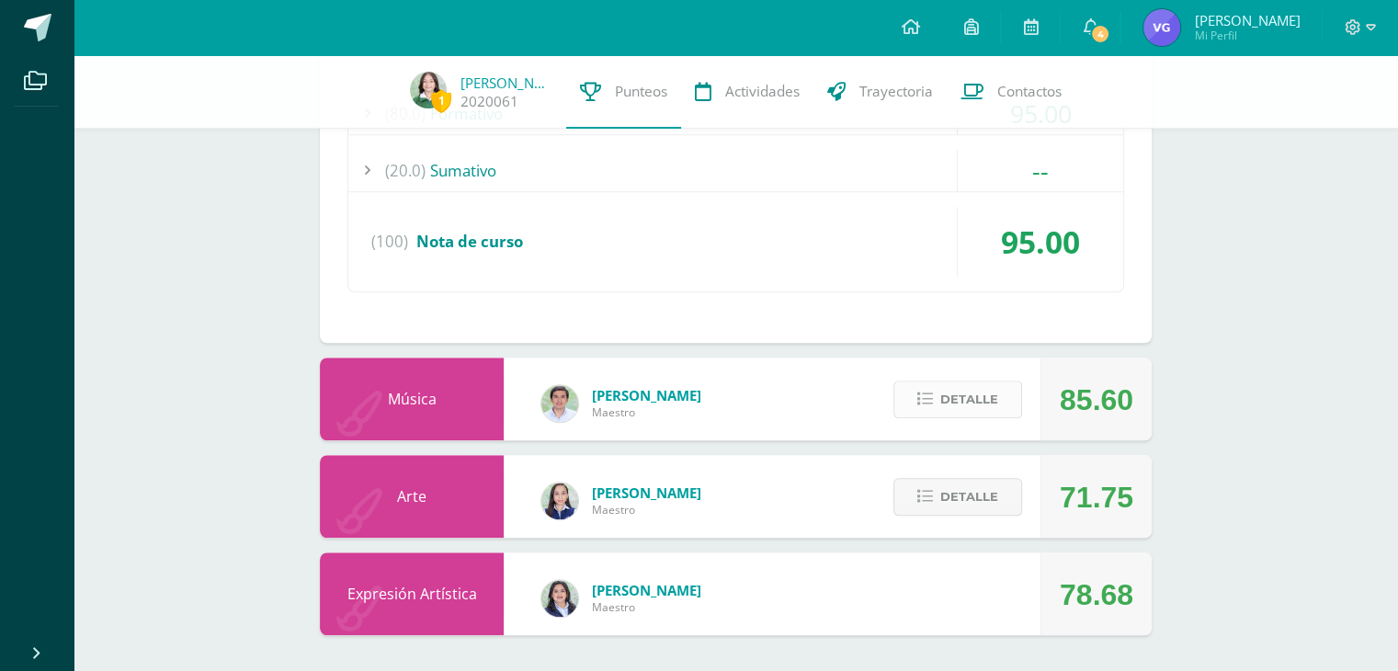
click at [957, 390] on span "Detalle" at bounding box center [970, 399] width 58 height 34
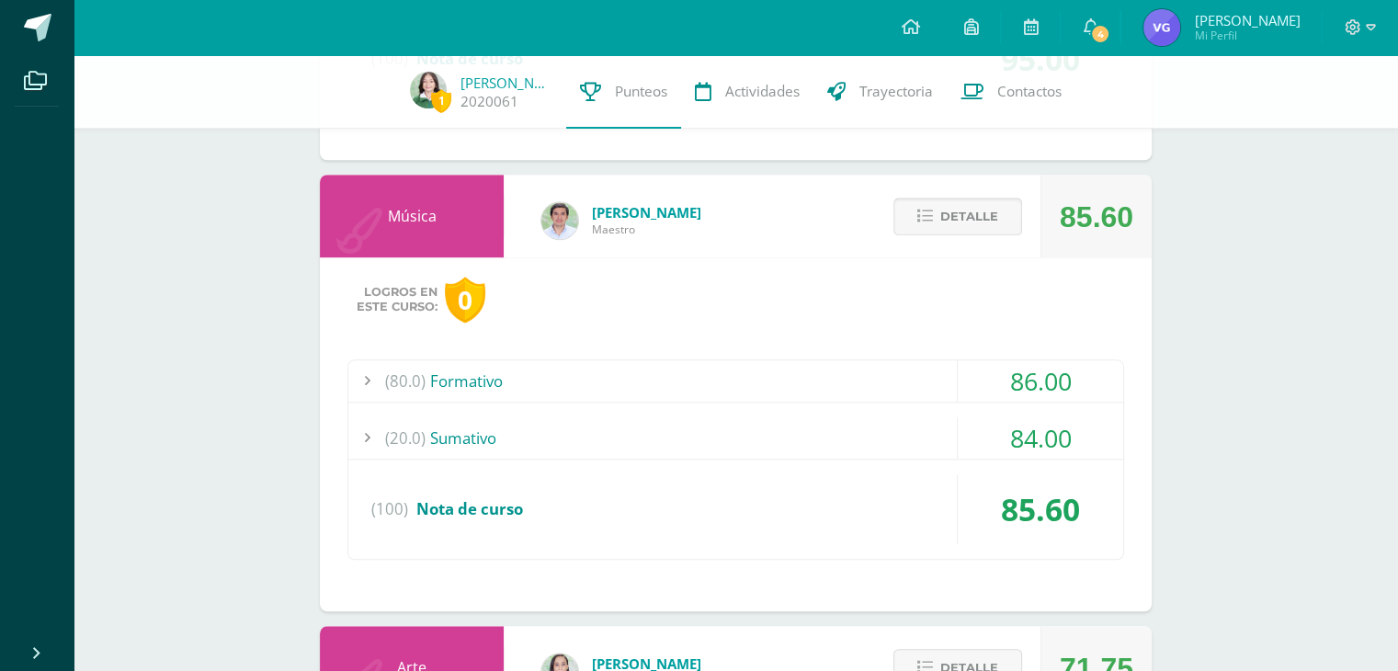
scroll to position [1711, 0]
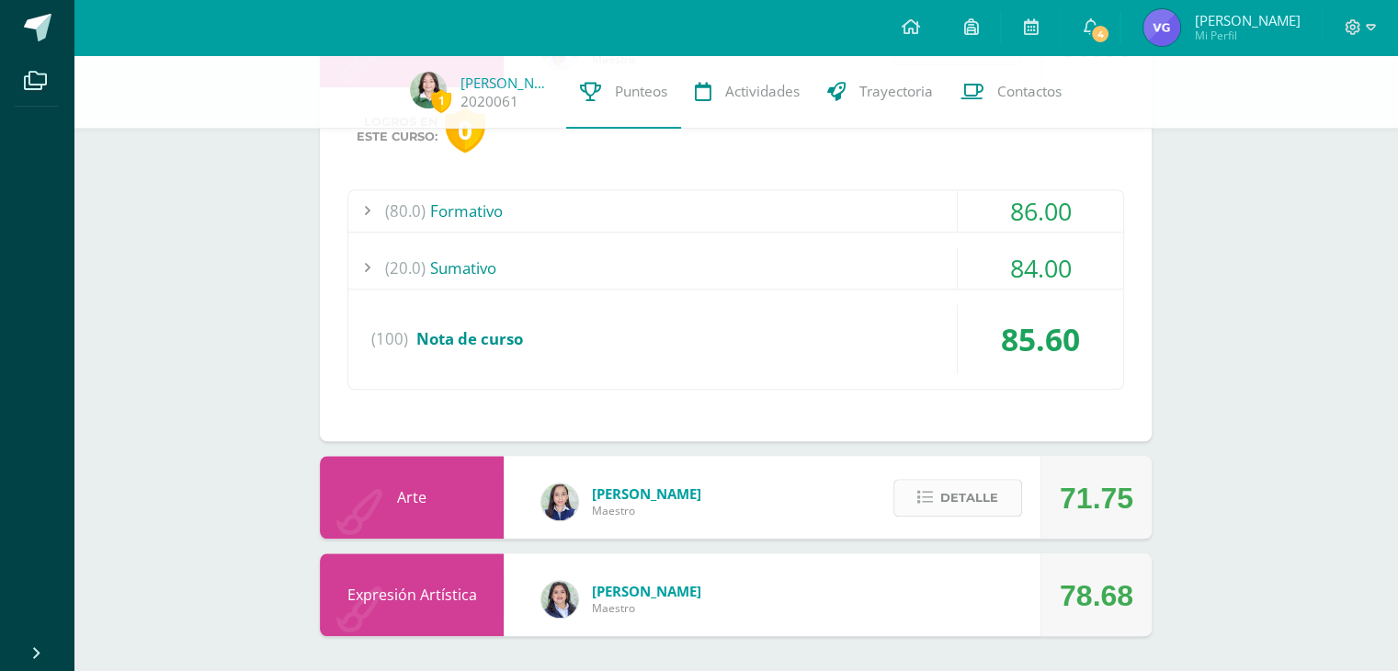
click at [941, 506] on button "Detalle" at bounding box center [958, 498] width 129 height 38
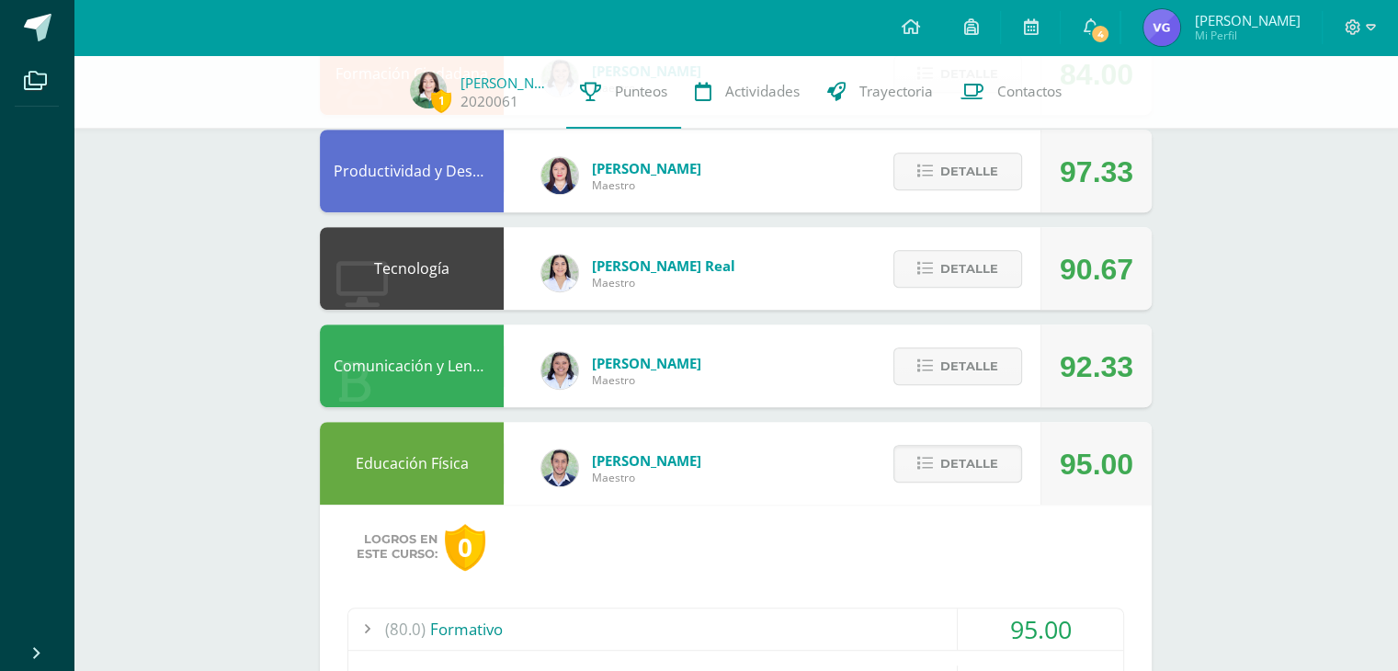
scroll to position [779, 0]
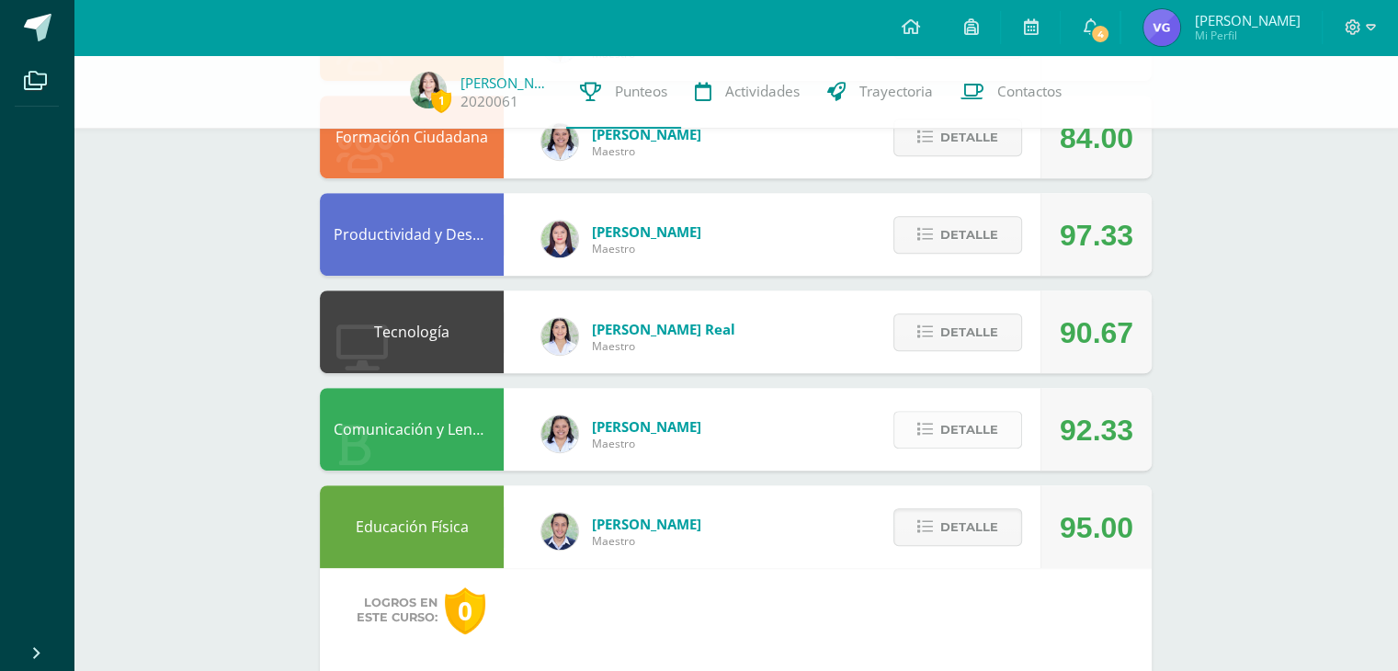
click at [964, 428] on span "Detalle" at bounding box center [970, 430] width 58 height 34
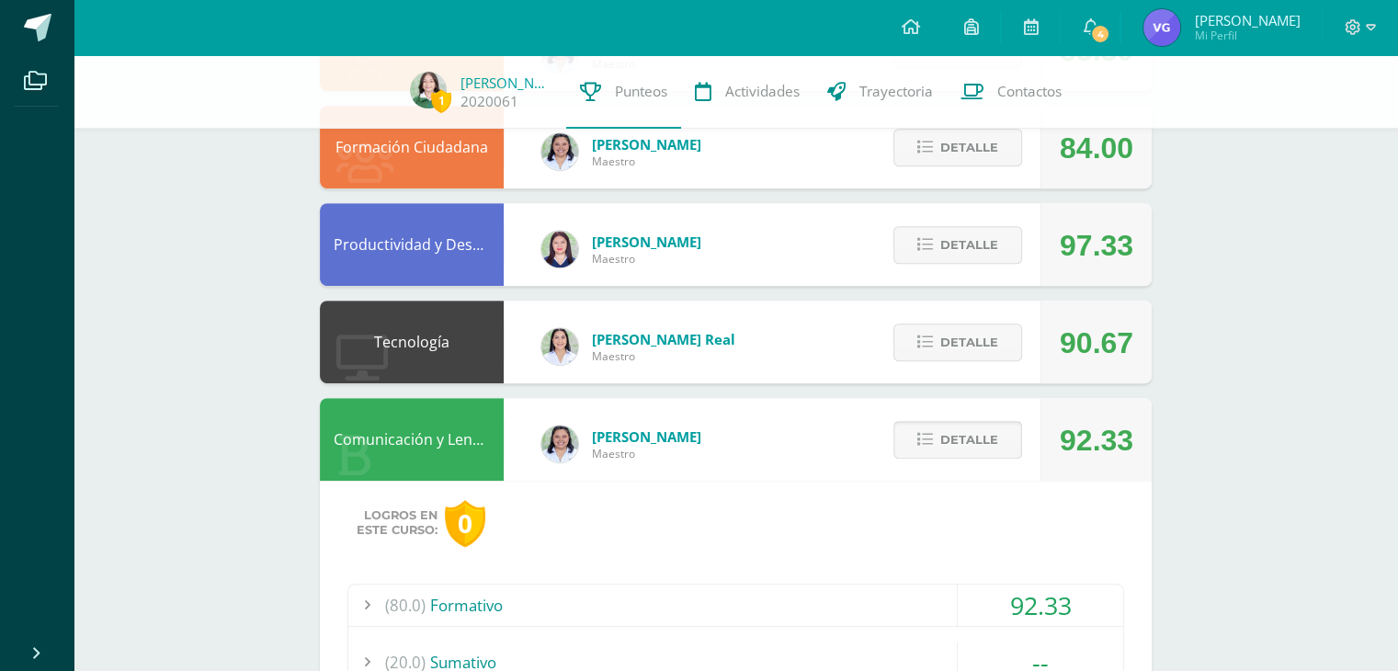
scroll to position [761, 0]
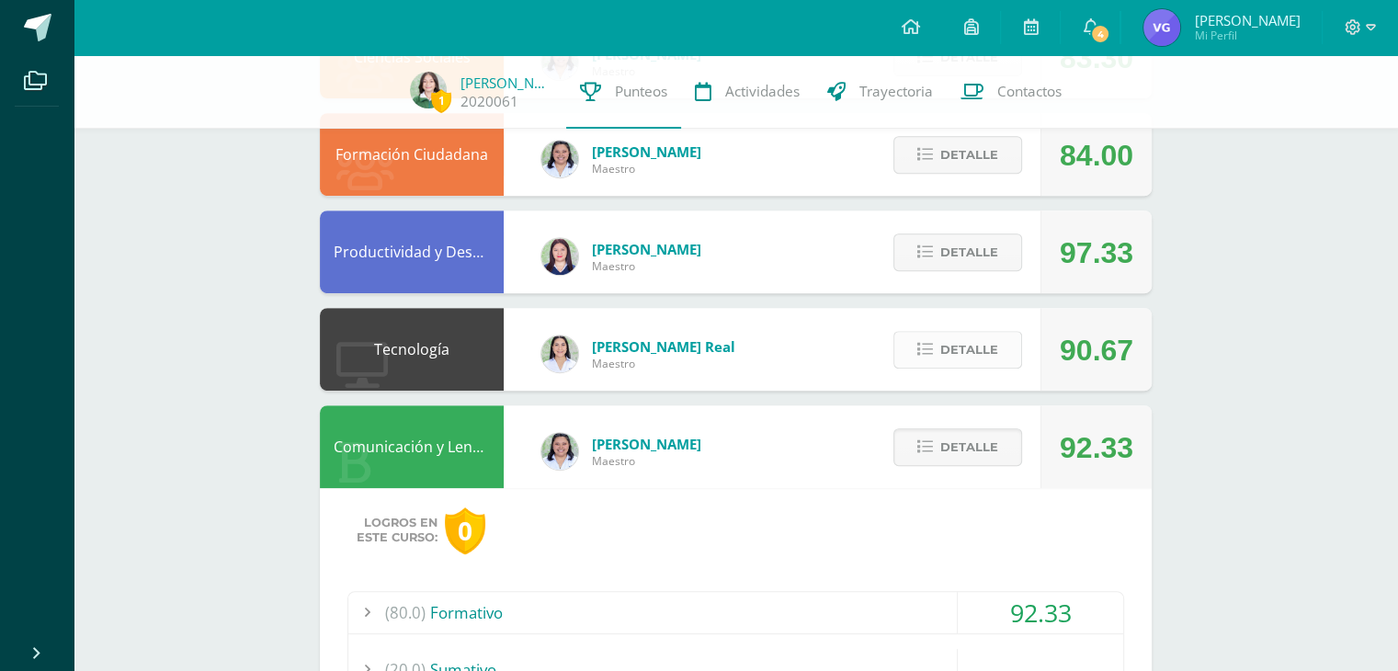
click at [945, 362] on span "Detalle" at bounding box center [970, 350] width 58 height 34
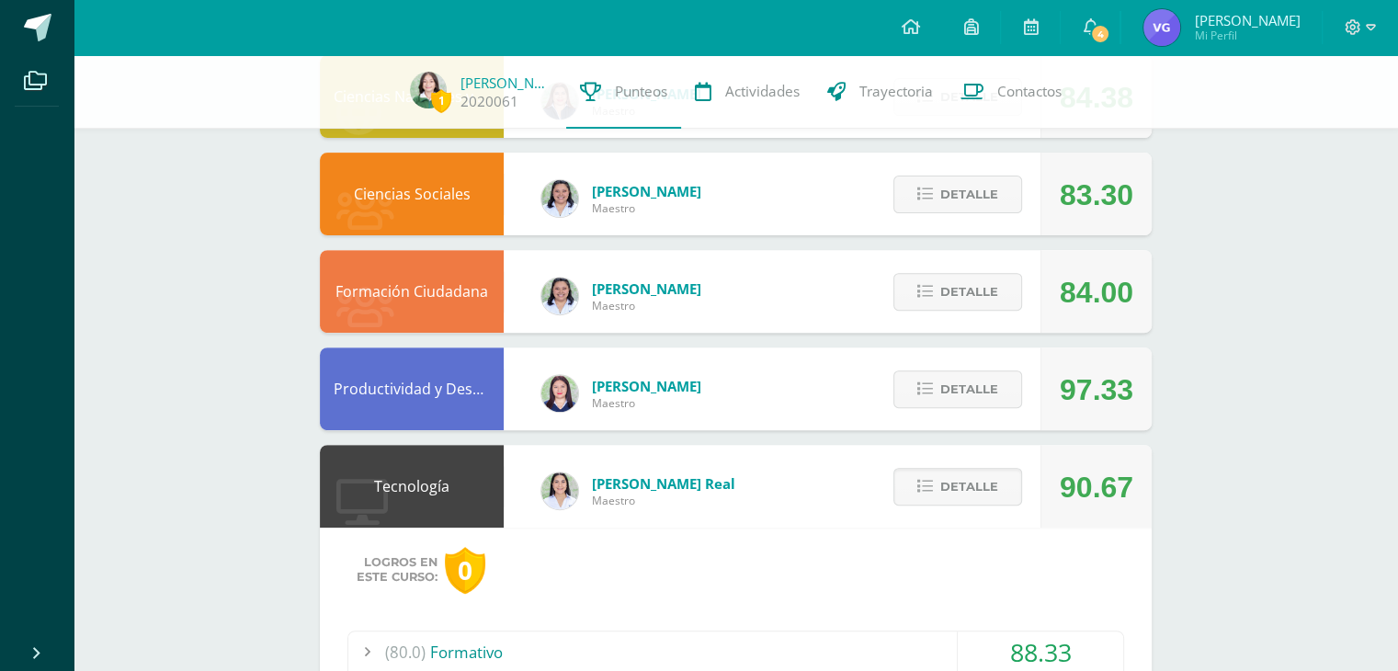
scroll to position [622, 0]
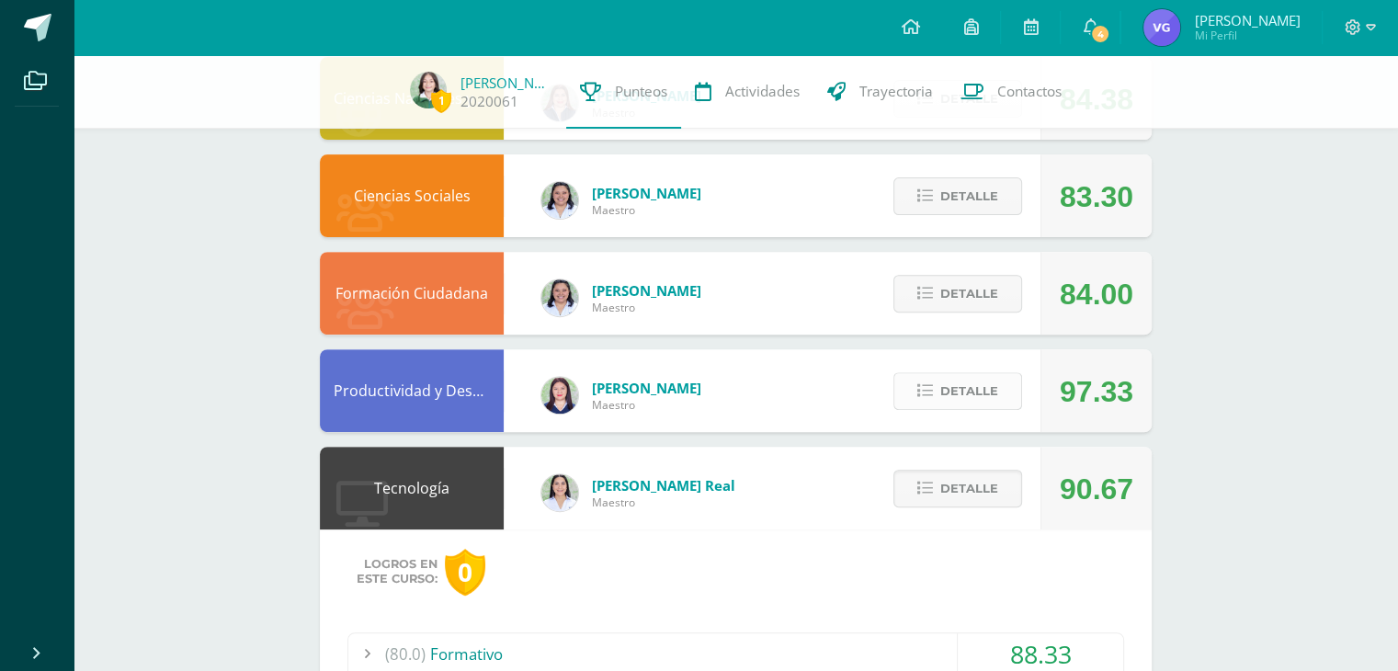
click at [945, 395] on span "Detalle" at bounding box center [970, 391] width 58 height 34
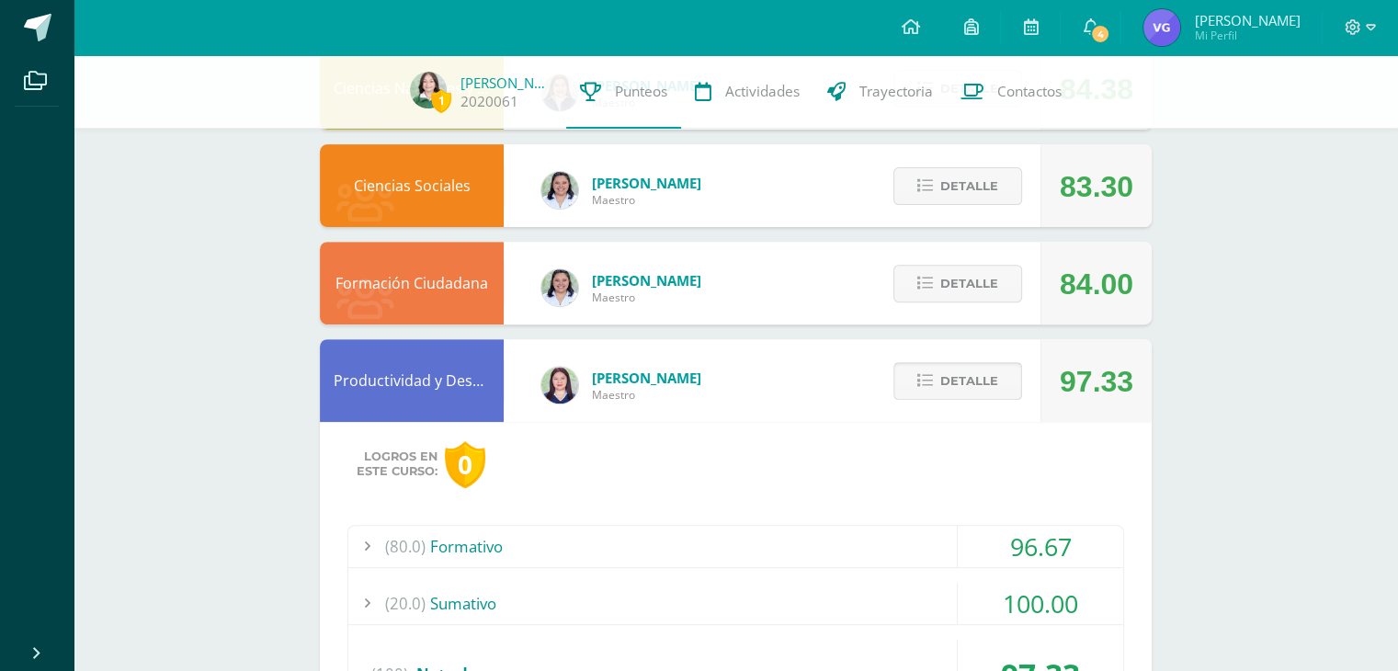
scroll to position [554, 0]
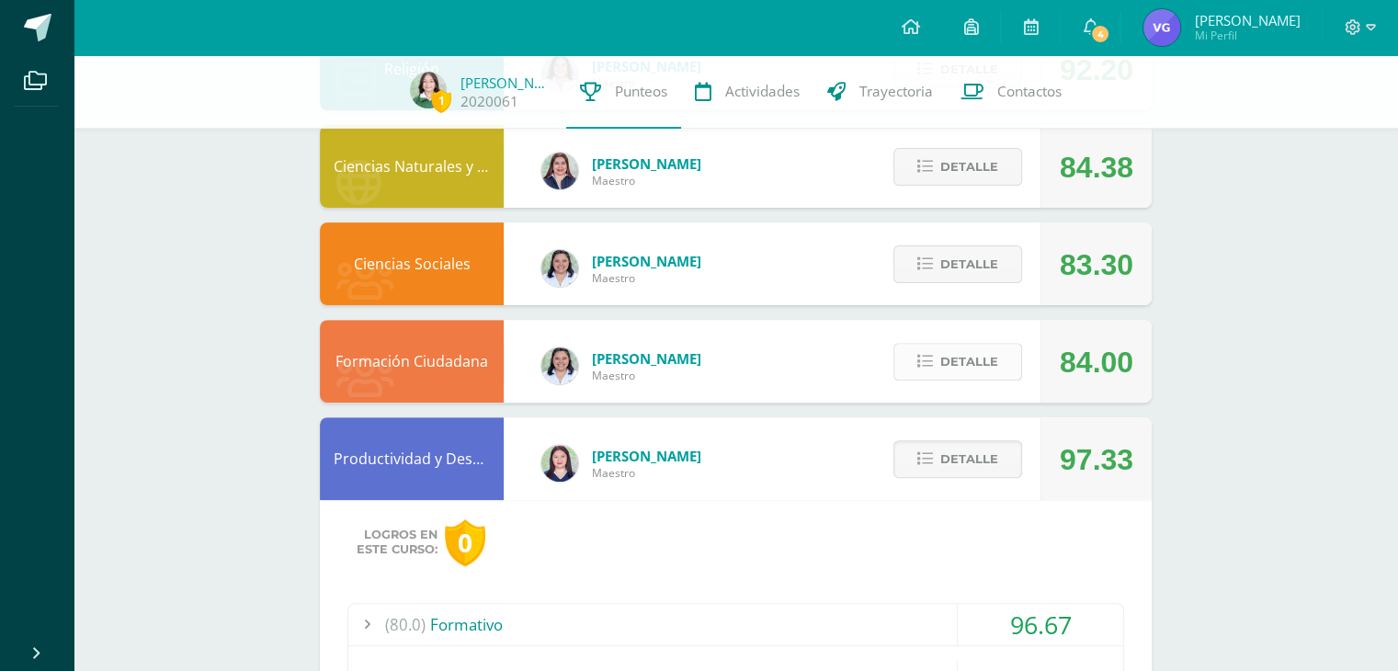
click at [943, 372] on span "Detalle" at bounding box center [970, 362] width 58 height 34
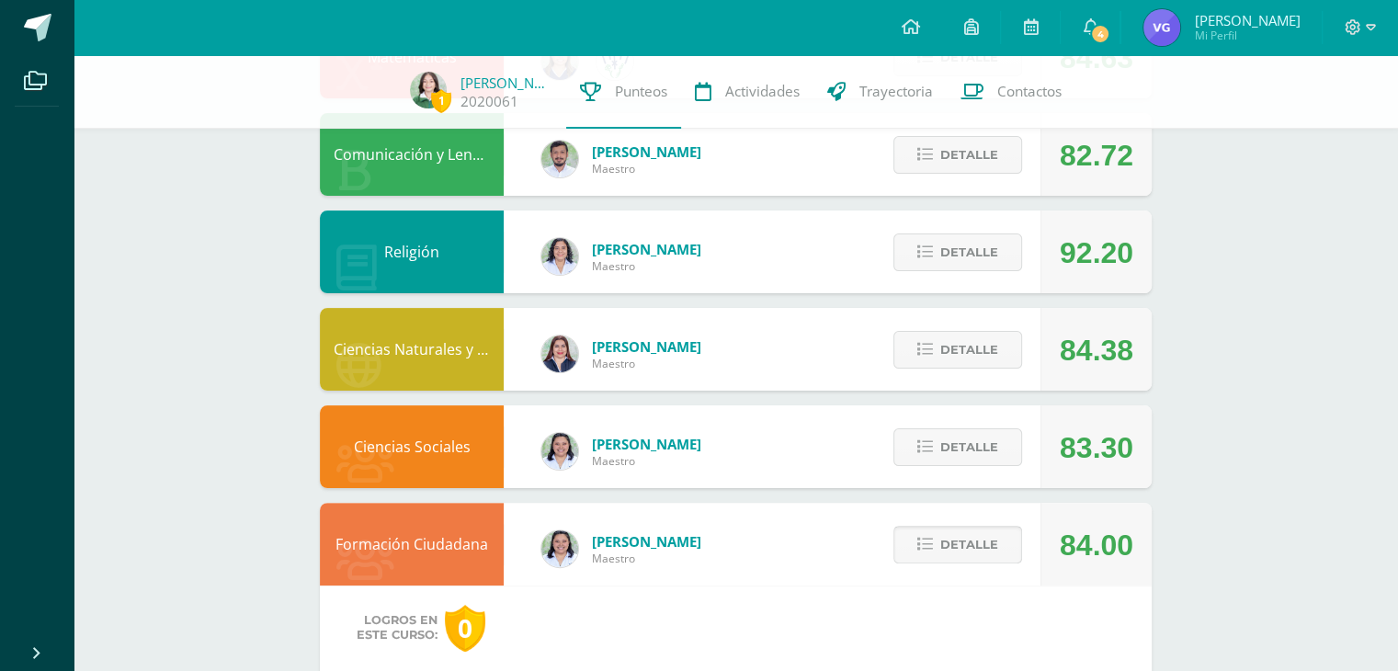
scroll to position [316, 0]
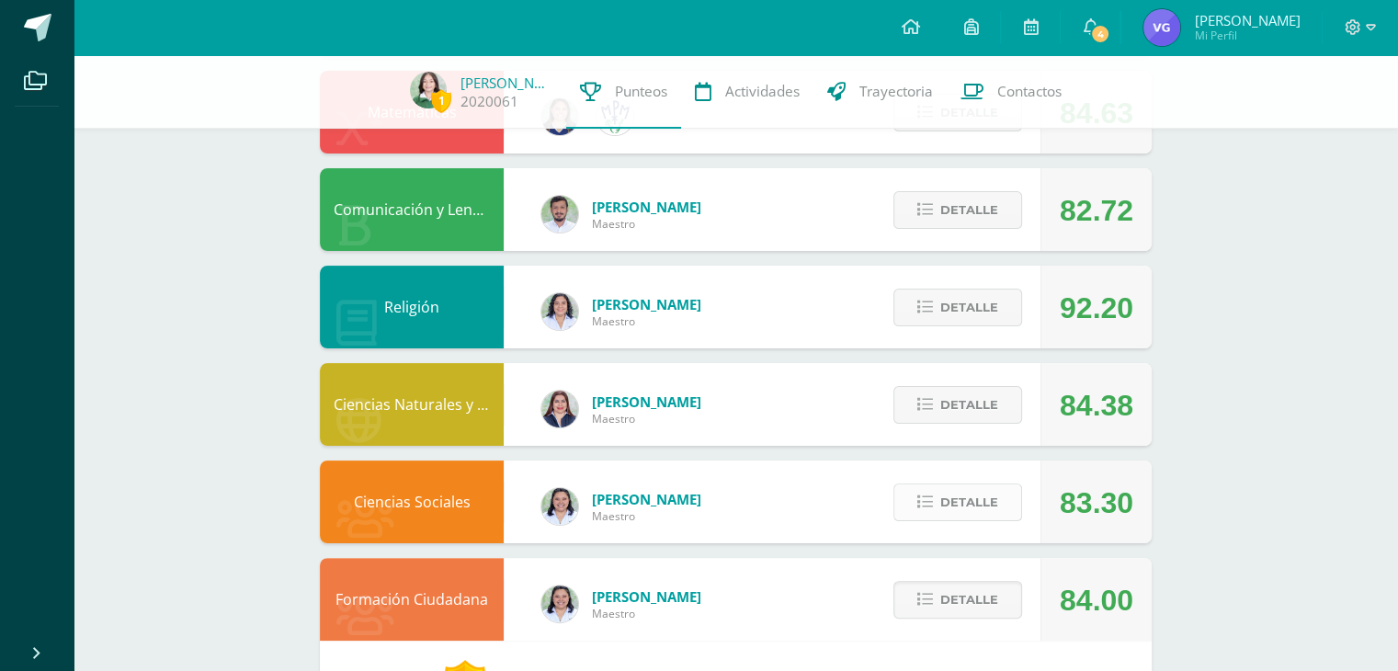
click at [935, 486] on button "Detalle" at bounding box center [958, 503] width 129 height 38
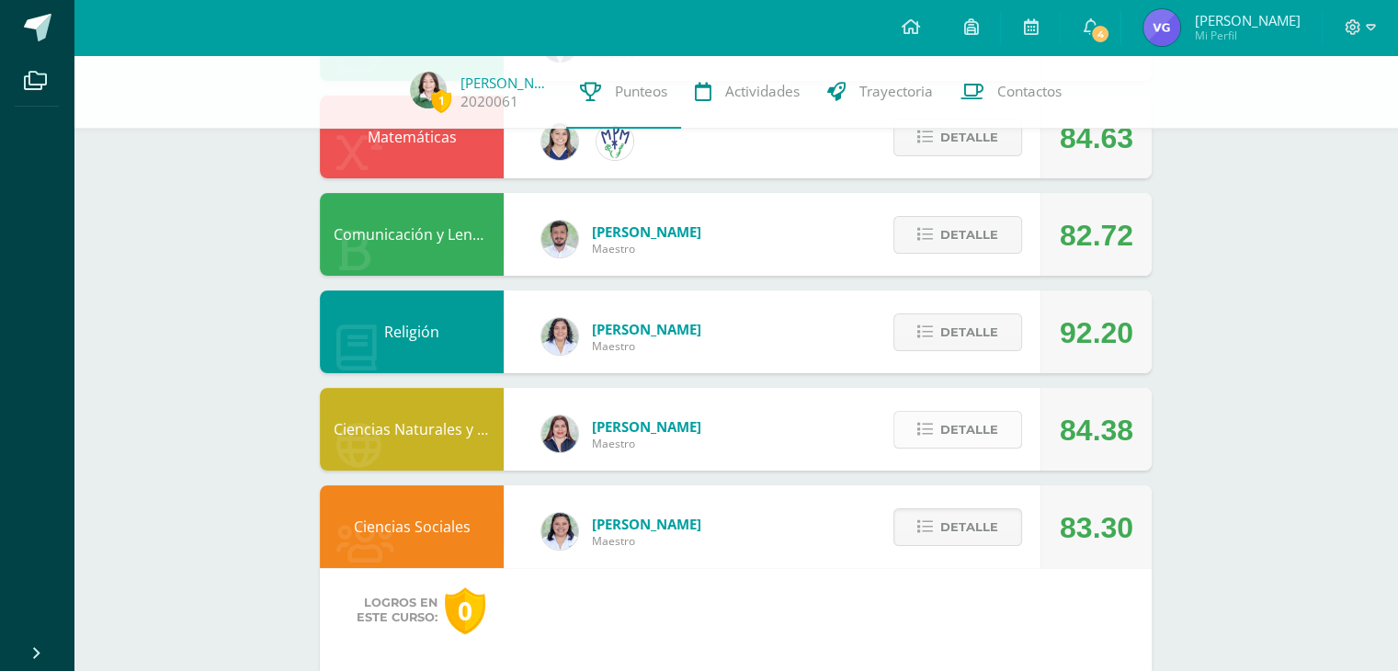
scroll to position [287, 0]
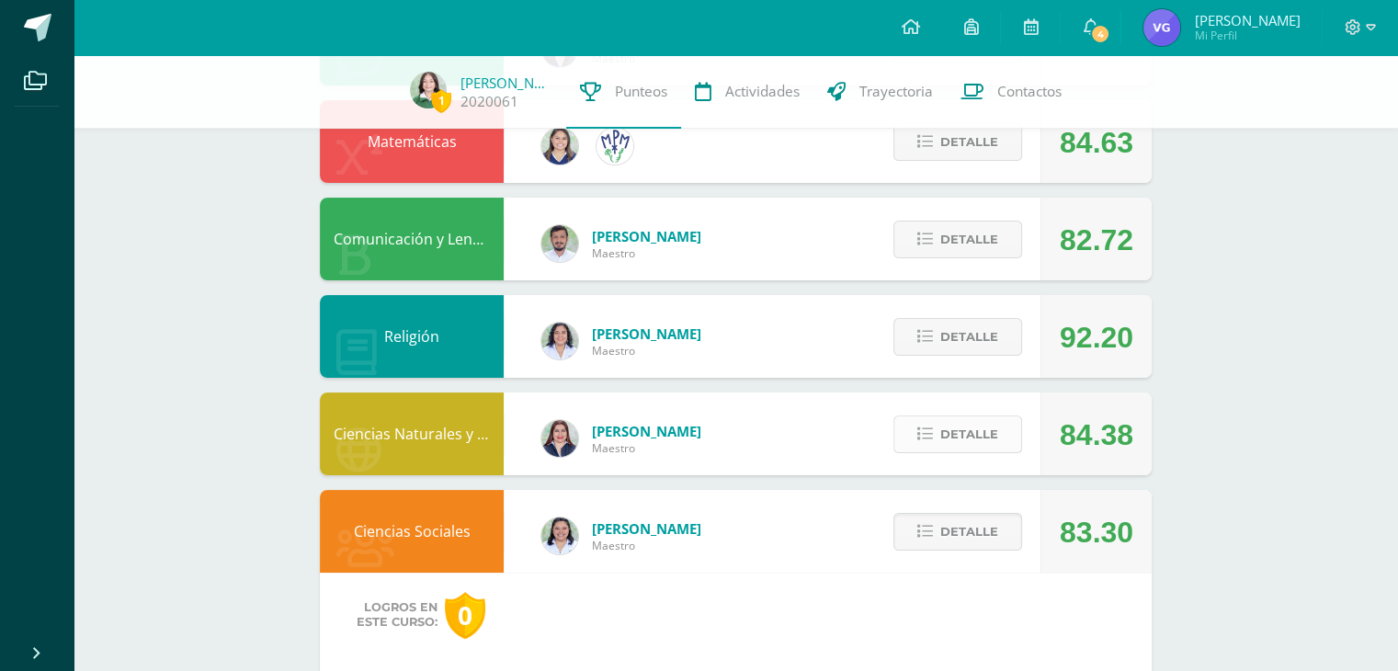
click at [941, 428] on span "Detalle" at bounding box center [970, 434] width 58 height 34
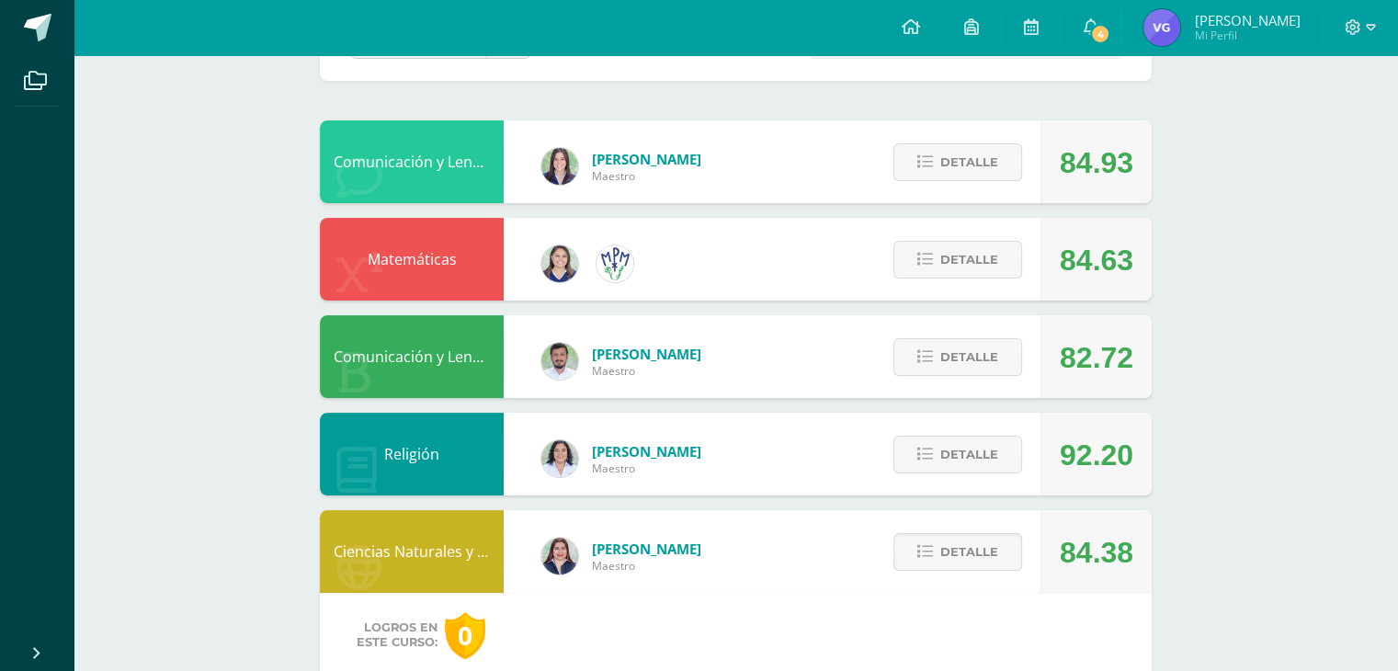
scroll to position [0, 0]
